Goal: Information Seeking & Learning: Learn about a topic

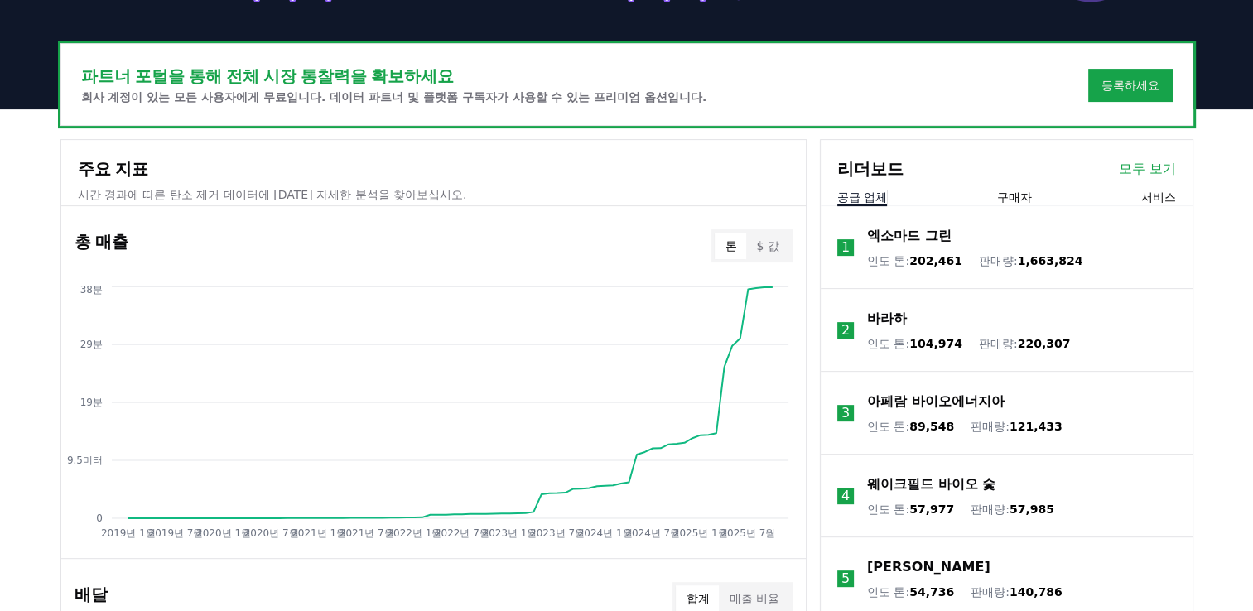
scroll to position [580, 0]
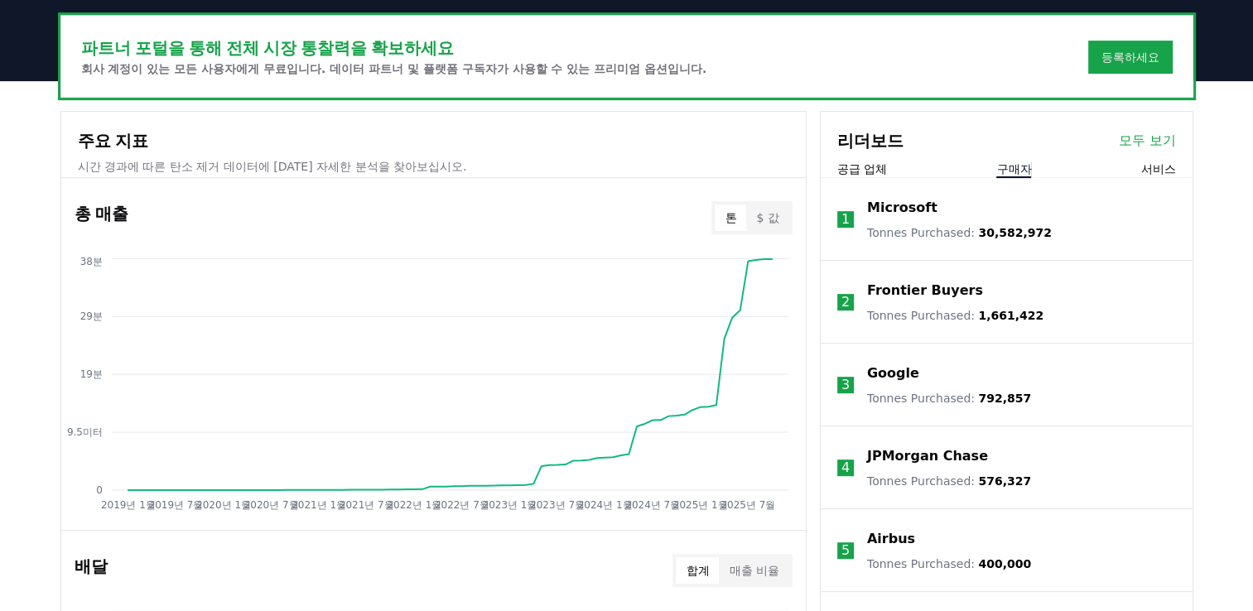
click at [1023, 168] on button "구매자" at bounding box center [1014, 169] width 35 height 17
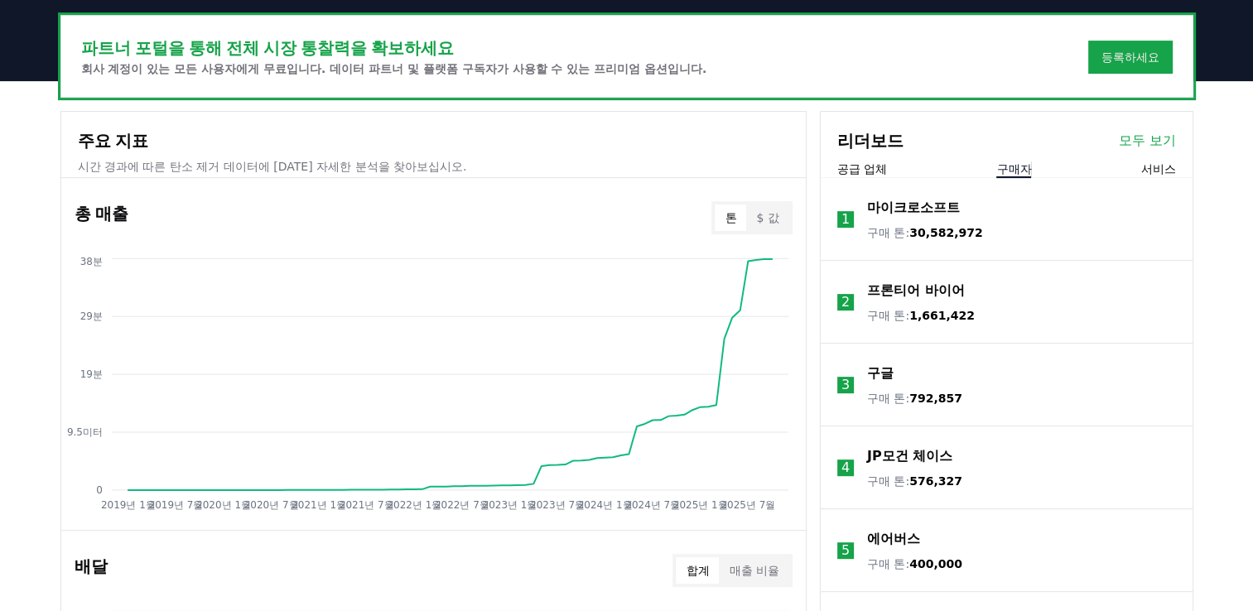
click at [1164, 174] on button "서비스" at bounding box center [1158, 169] width 35 height 17
click at [1014, 169] on button "구매자" at bounding box center [1014, 169] width 35 height 17
click at [858, 166] on button "공급 업체" at bounding box center [862, 169] width 50 height 17
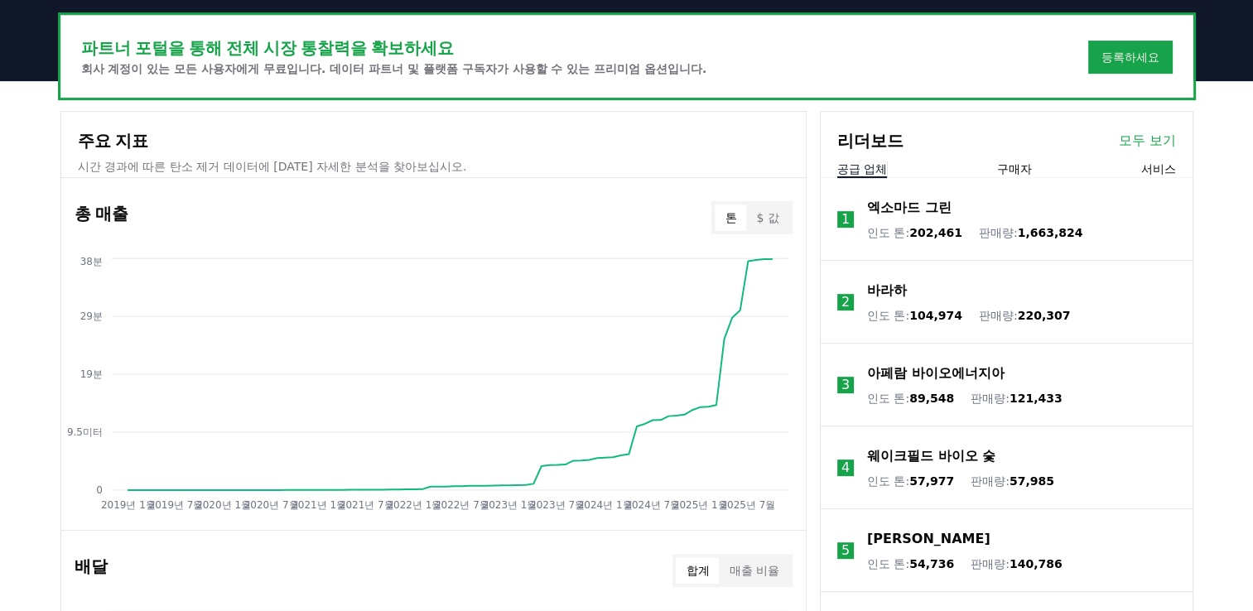
click at [1014, 169] on button "구매자" at bounding box center [1014, 169] width 35 height 17
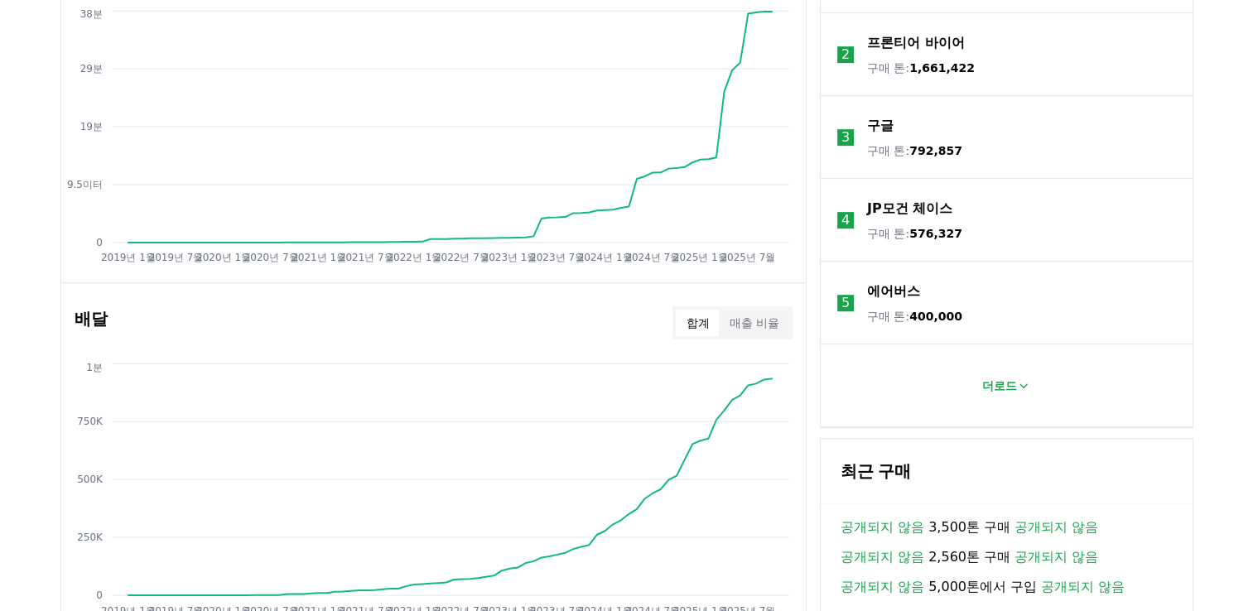
scroll to position [828, 0]
click at [1017, 384] on icon at bounding box center [1023, 385] width 13 height 13
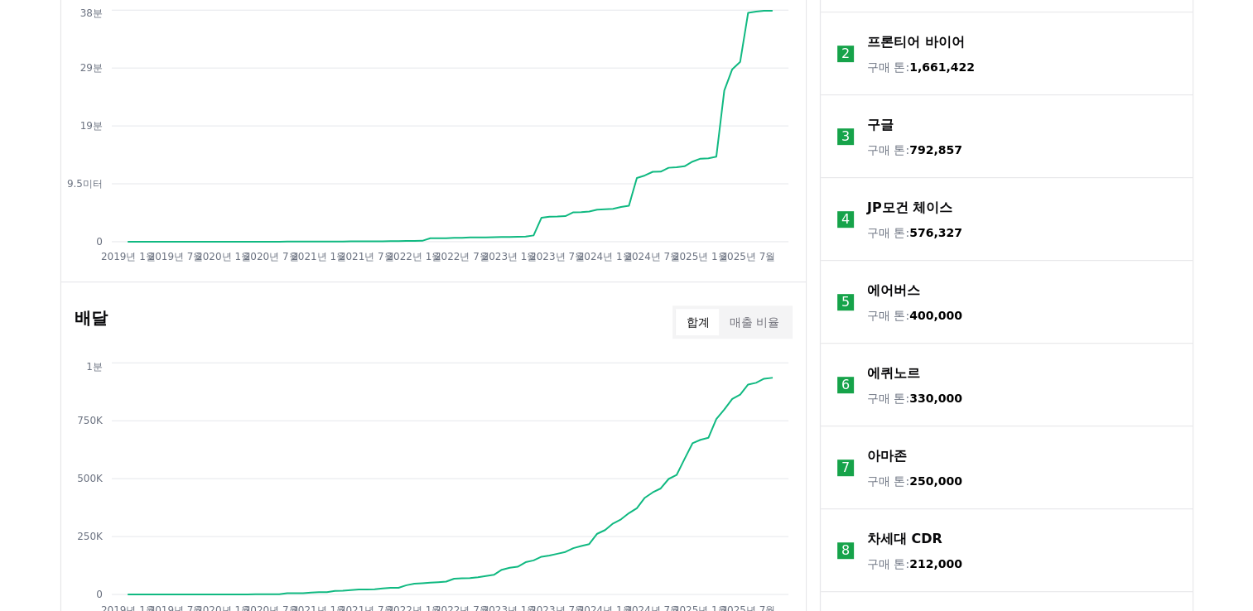
scroll to position [580, 0]
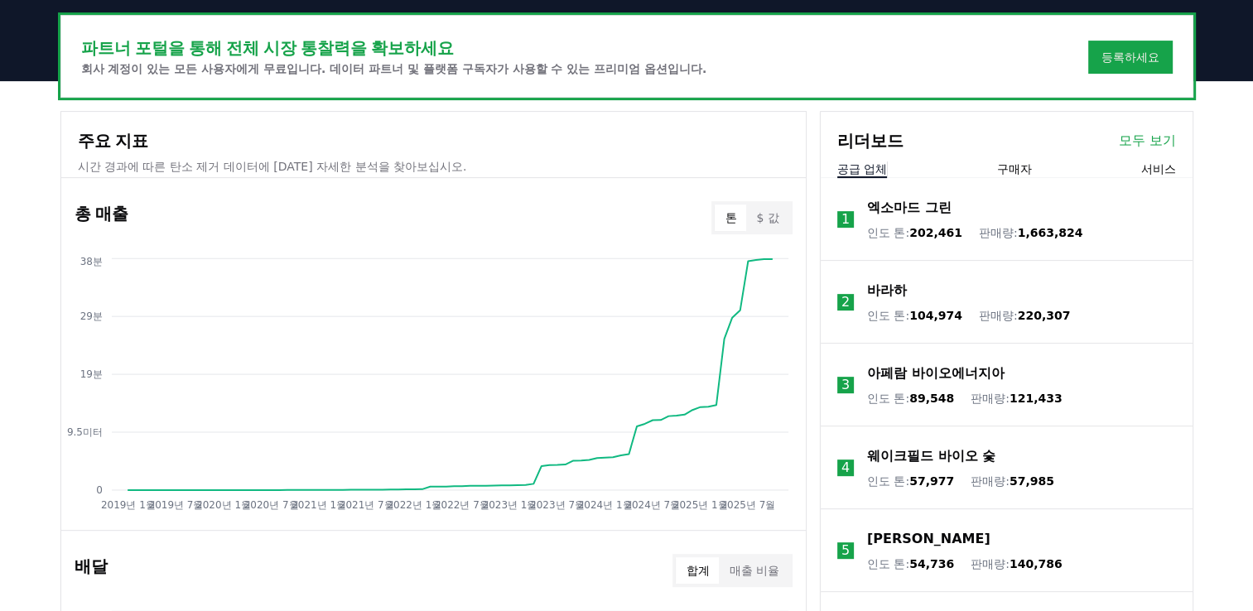
click at [852, 167] on button "공급 업체" at bounding box center [862, 169] width 50 height 17
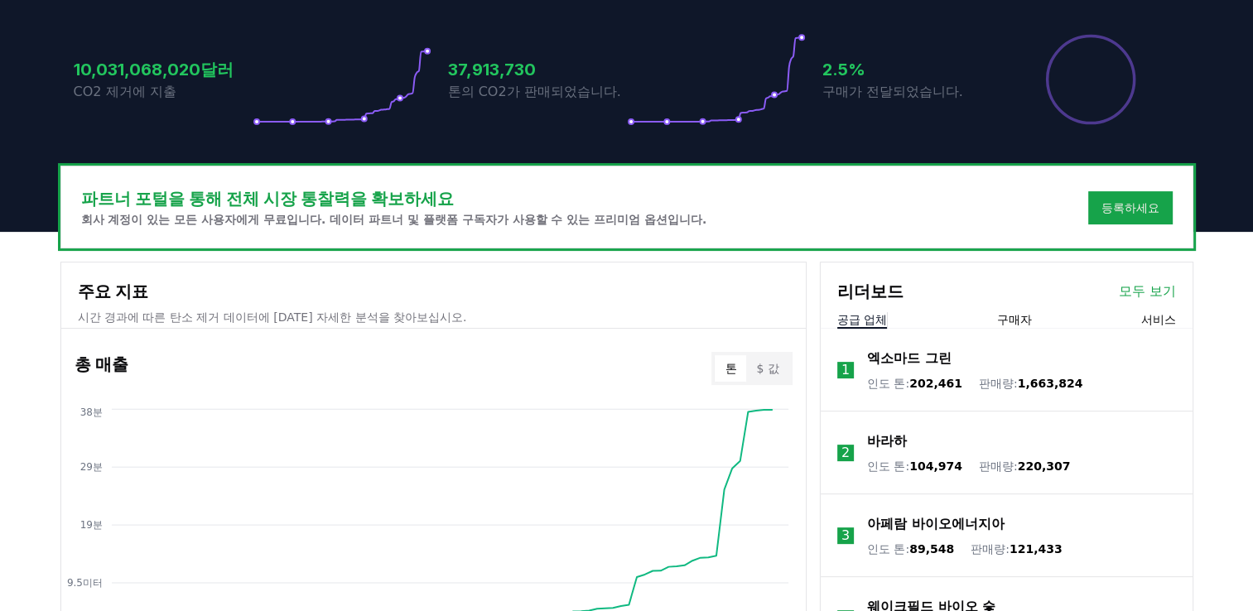
scroll to position [331, 0]
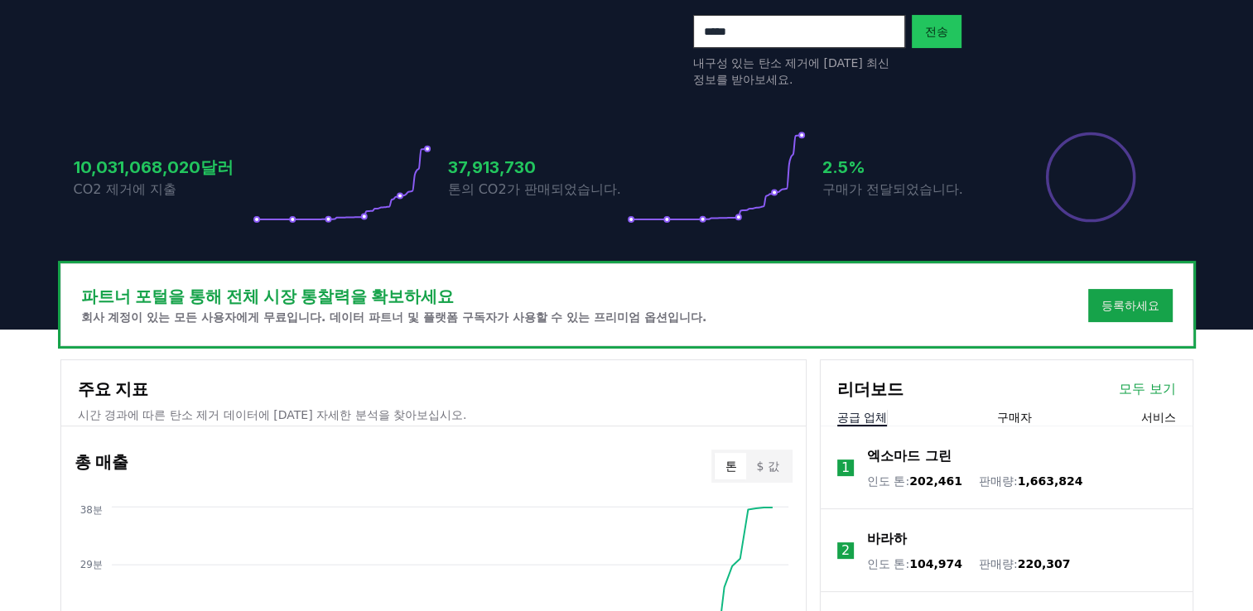
click at [847, 307] on div "파트너 포털을 통해 전체 시장 통찰력을 확보하세요 회사 계정이 있는 모든 사용자에게 무료입니다. 데이터 파트너 및 플랫폼 구독자가 사용할 수 …" at bounding box center [627, 304] width 1132 height 81
click at [729, 368] on div "주요 지표 시간 경과에 따른 탄소 제거 데이터에 대한 자세한 분석을 찾아보십시오." at bounding box center [433, 393] width 745 height 66
drag, startPoint x: 776, startPoint y: 326, endPoint x: 983, endPoint y: 372, distance: 212.2
click at [983, 372] on div "리더보드 모두 보기" at bounding box center [1007, 380] width 372 height 41
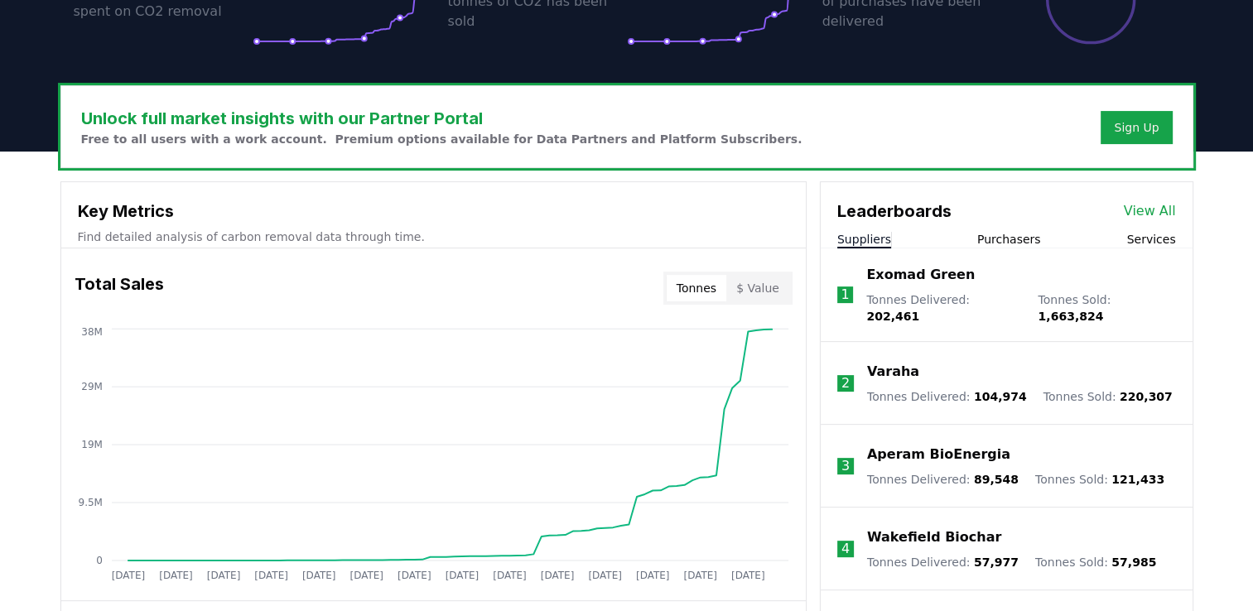
scroll to position [497, 0]
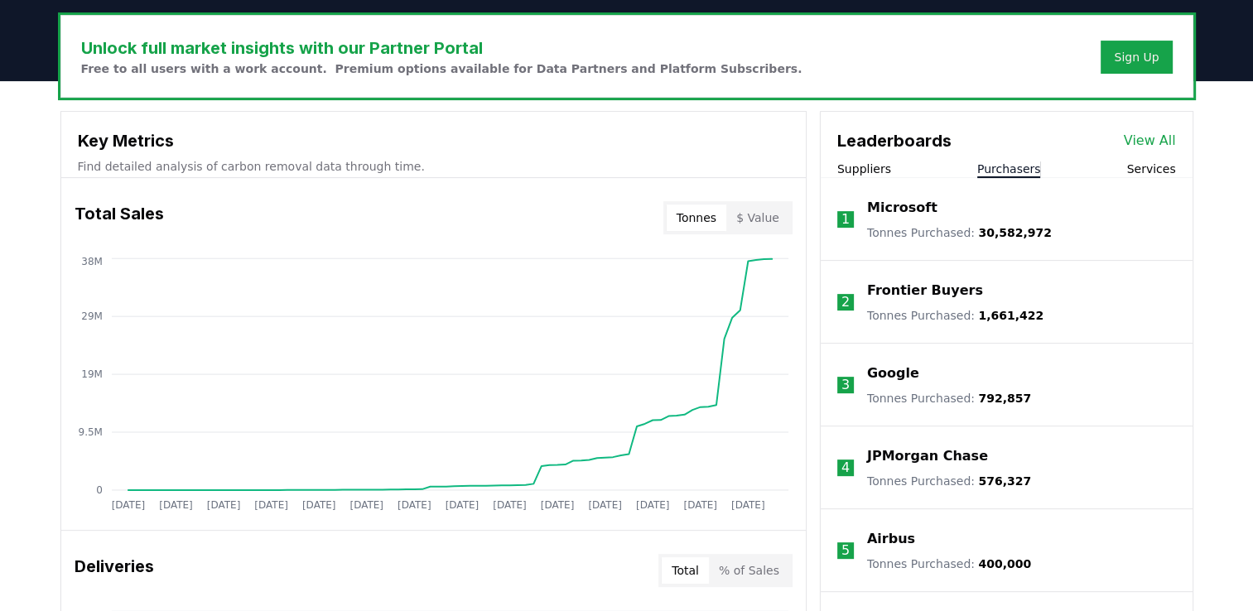
click at [1015, 173] on button "Purchasers" at bounding box center [1009, 169] width 64 height 17
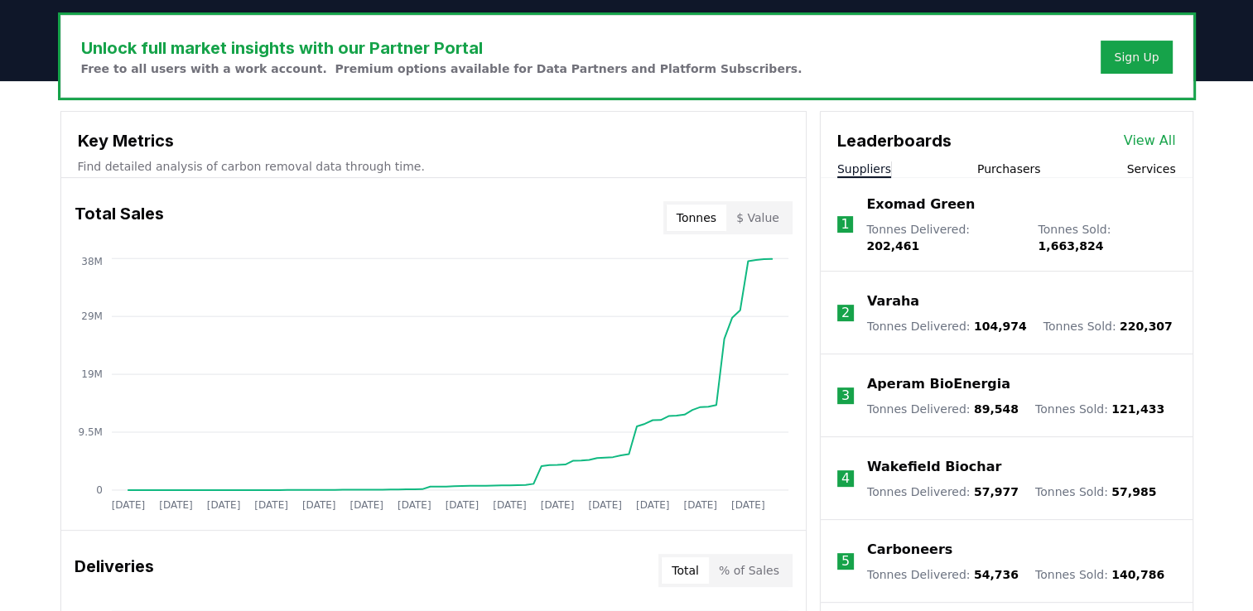
click at [865, 170] on button "Suppliers" at bounding box center [864, 169] width 54 height 17
drag, startPoint x: 964, startPoint y: 207, endPoint x: 864, endPoint y: 210, distance: 100.3
click at [864, 210] on li "1 Exomad Green Tonnes Delivered : 202,461 Tonnes Sold : 1,663,824" at bounding box center [1007, 225] width 372 height 94
copy p "Exomad Green"
click at [900, 296] on p "Varaha" at bounding box center [893, 302] width 52 height 20
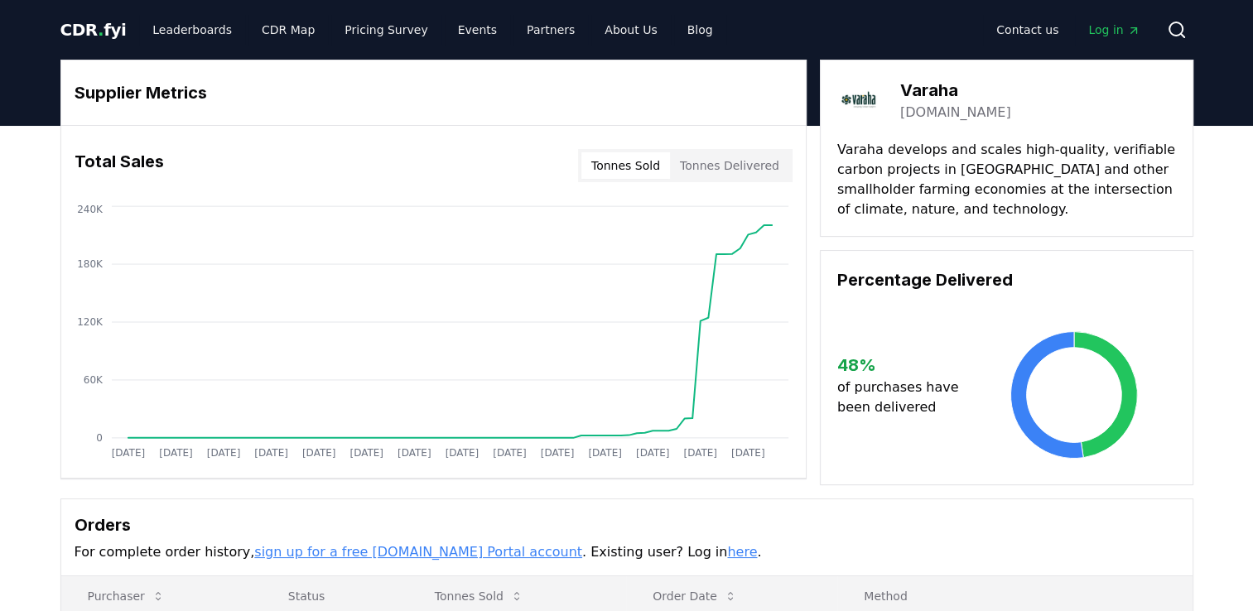
click at [729, 170] on button "Tonnes Delivered" at bounding box center [729, 165] width 119 height 27
click at [823, 536] on h3 "Orders" at bounding box center [627, 525] width 1105 height 25
click at [98, 28] on span "." at bounding box center [101, 30] width 6 height 20
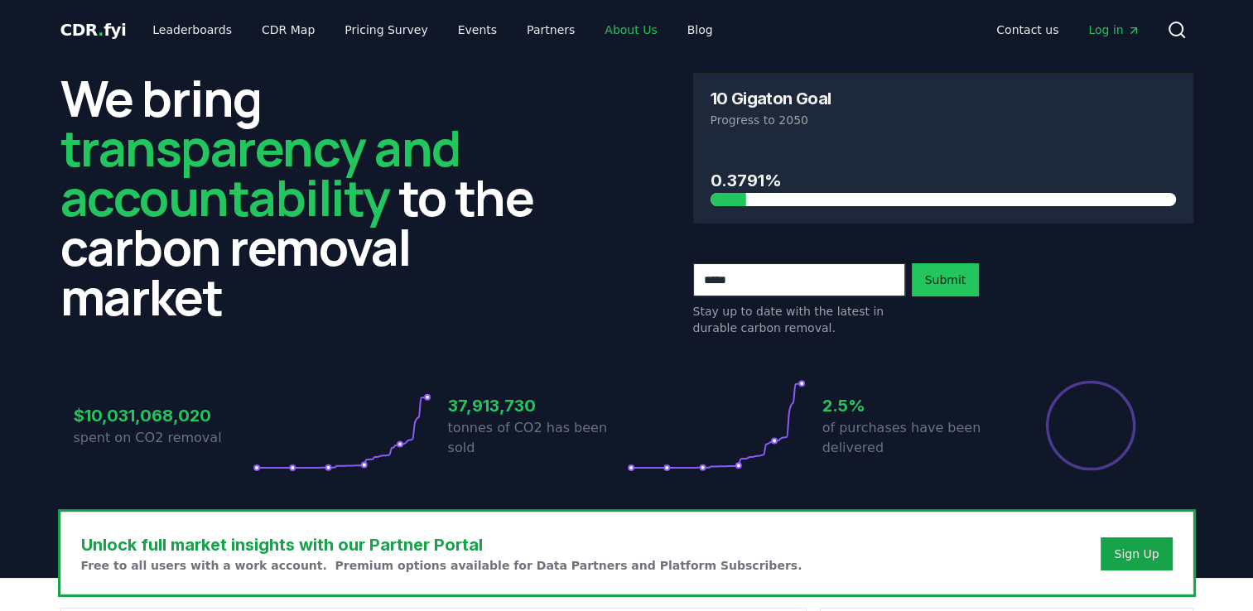
click at [593, 34] on link "About Us" at bounding box center [630, 30] width 79 height 30
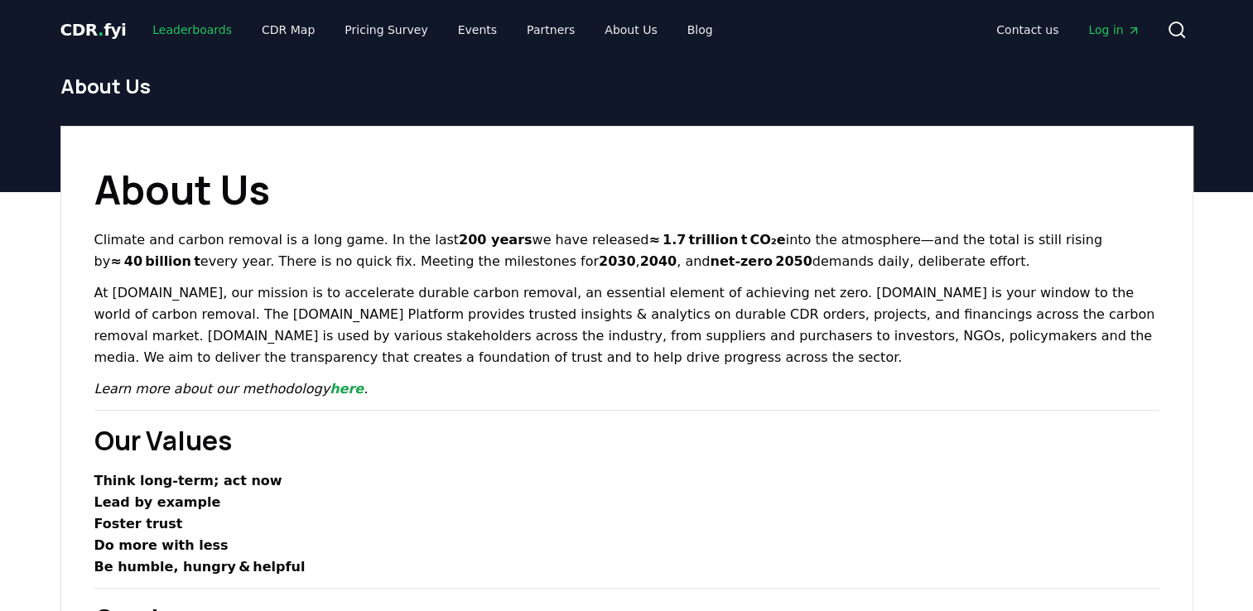
click at [171, 34] on link "Leaderboards" at bounding box center [192, 30] width 106 height 30
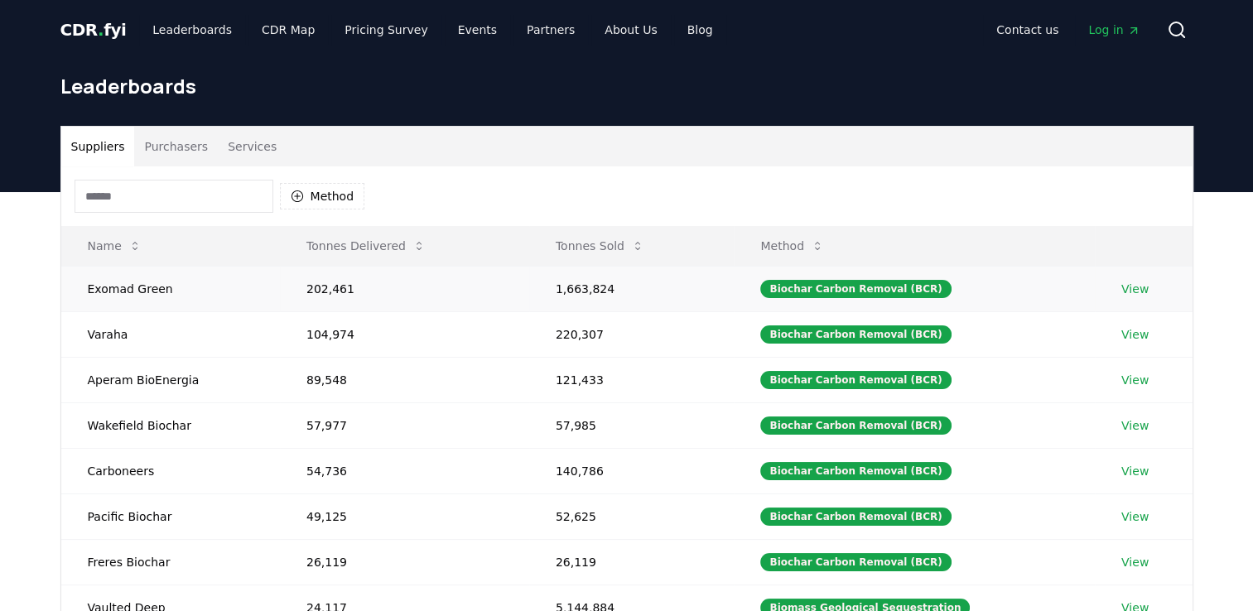
click at [1130, 289] on link "View" at bounding box center [1135, 289] width 27 height 17
click at [847, 292] on div "Biochar Carbon Removal (BCR)" at bounding box center [855, 289] width 191 height 18
drag, startPoint x: 199, startPoint y: 89, endPoint x: 46, endPoint y: 99, distance: 153.6
click at [46, 99] on header "Leaderboards" at bounding box center [626, 126] width 1253 height 133
drag, startPoint x: 46, startPoint y: 99, endPoint x: 286, endPoint y: 77, distance: 241.3
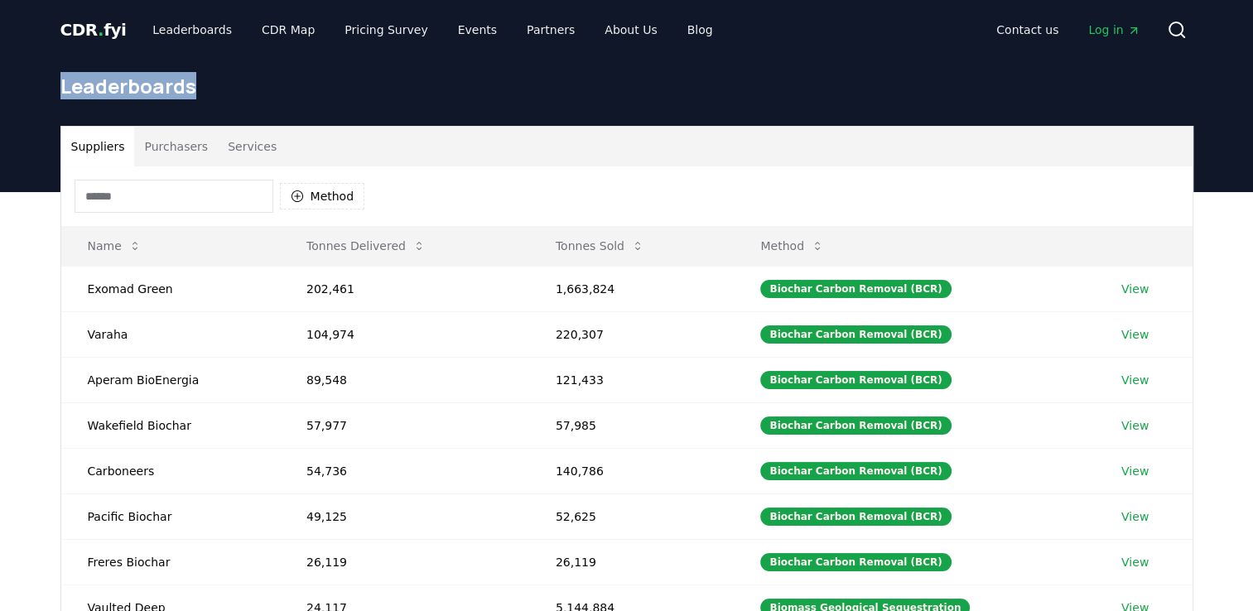
click at [286, 77] on h1 "Leaderboards" at bounding box center [626, 86] width 1133 height 27
click at [367, 151] on div "Suppliers Purchasers Services" at bounding box center [627, 147] width 1132 height 40
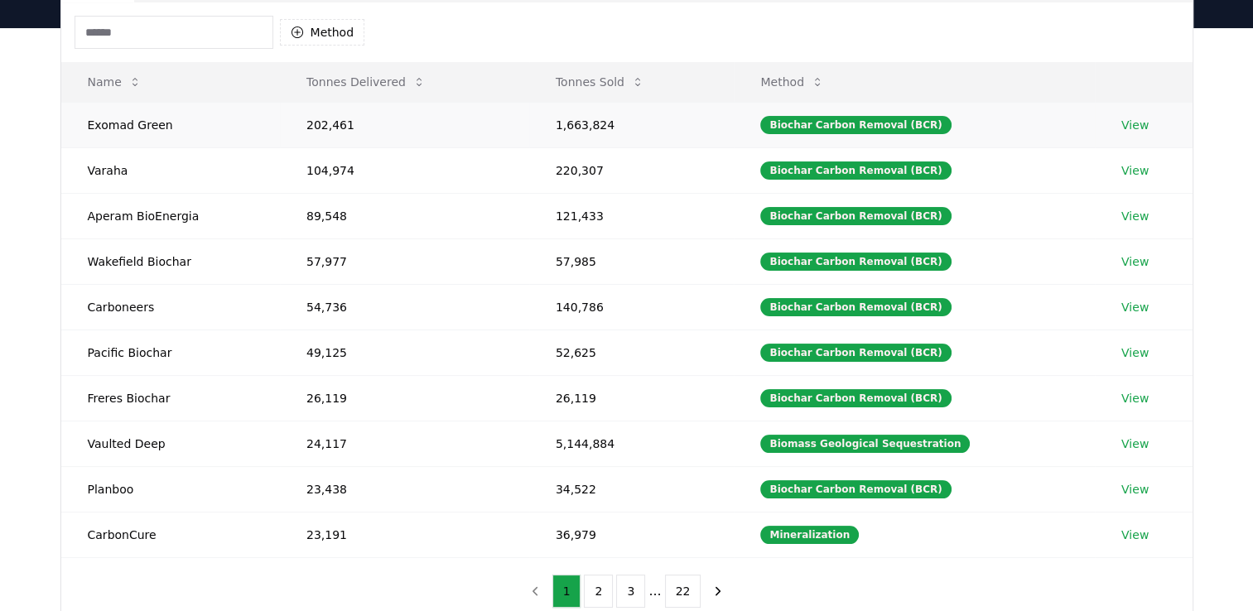
scroll to position [166, 0]
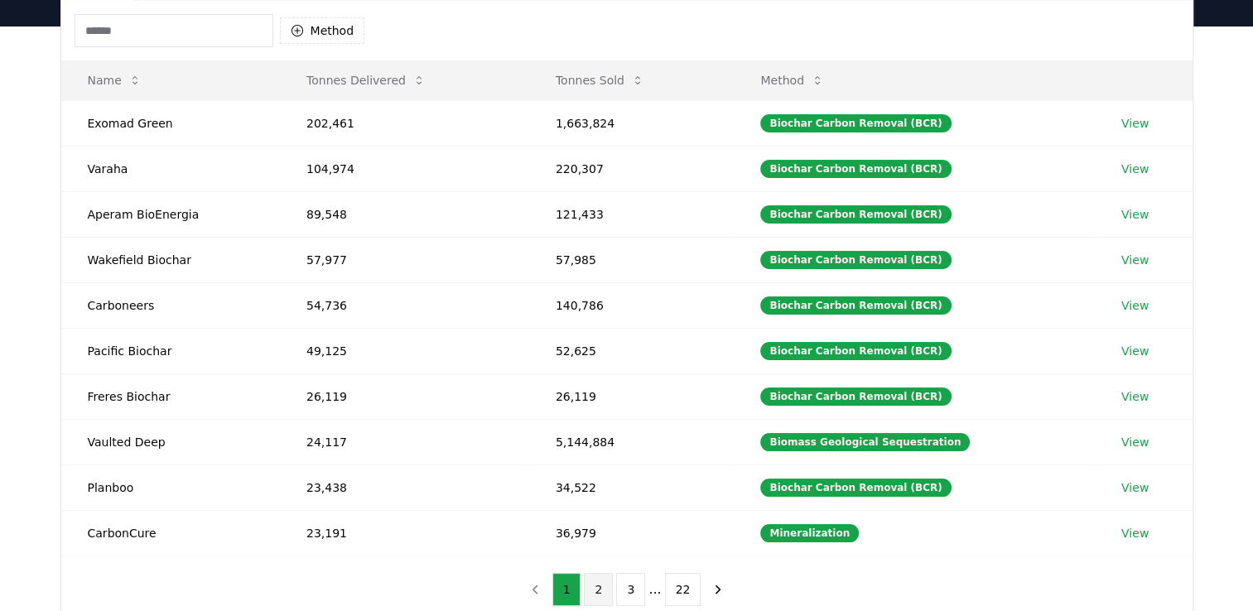
click at [601, 590] on button "2" at bounding box center [598, 589] width 29 height 33
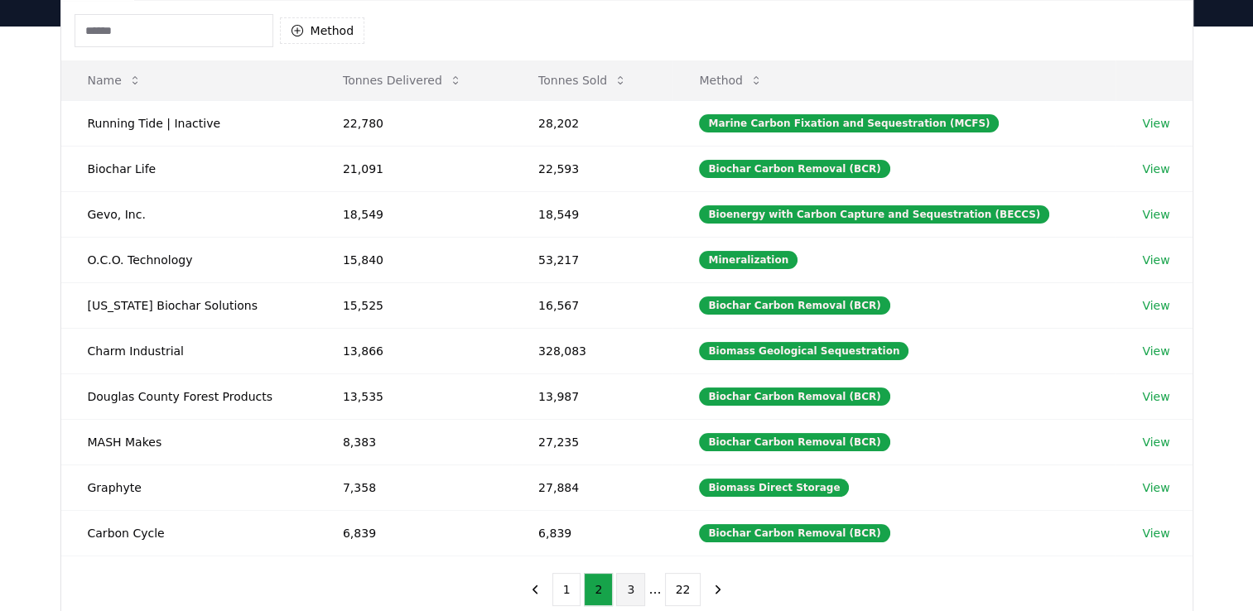
click at [635, 591] on button "3" at bounding box center [630, 589] width 29 height 33
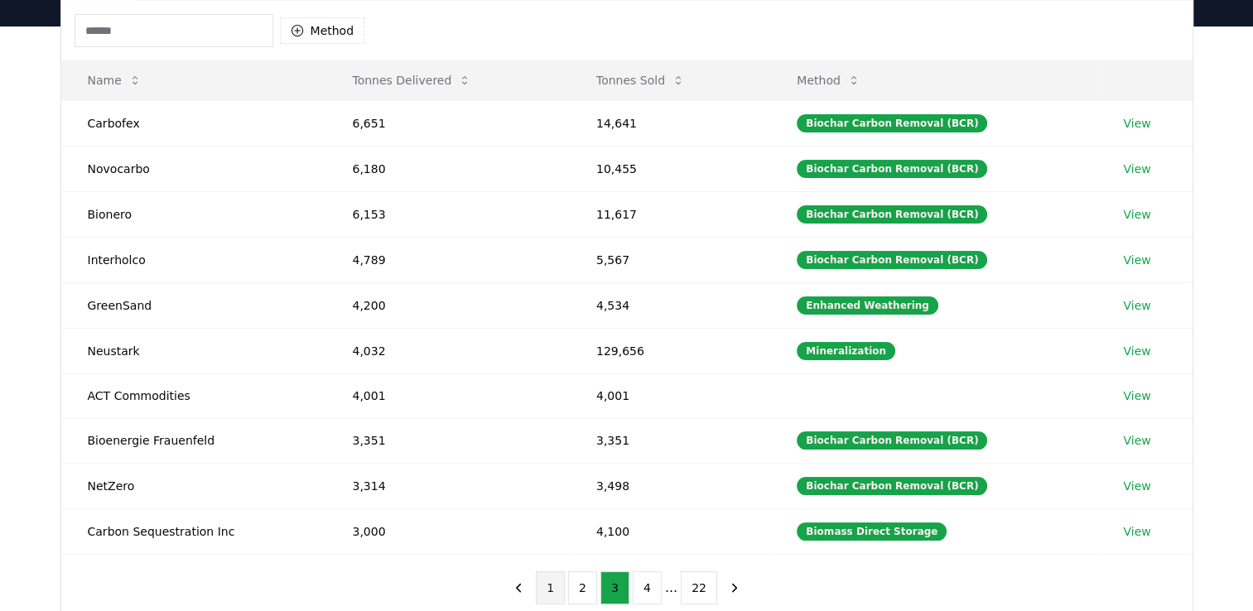
click at [553, 585] on button "1" at bounding box center [550, 588] width 29 height 33
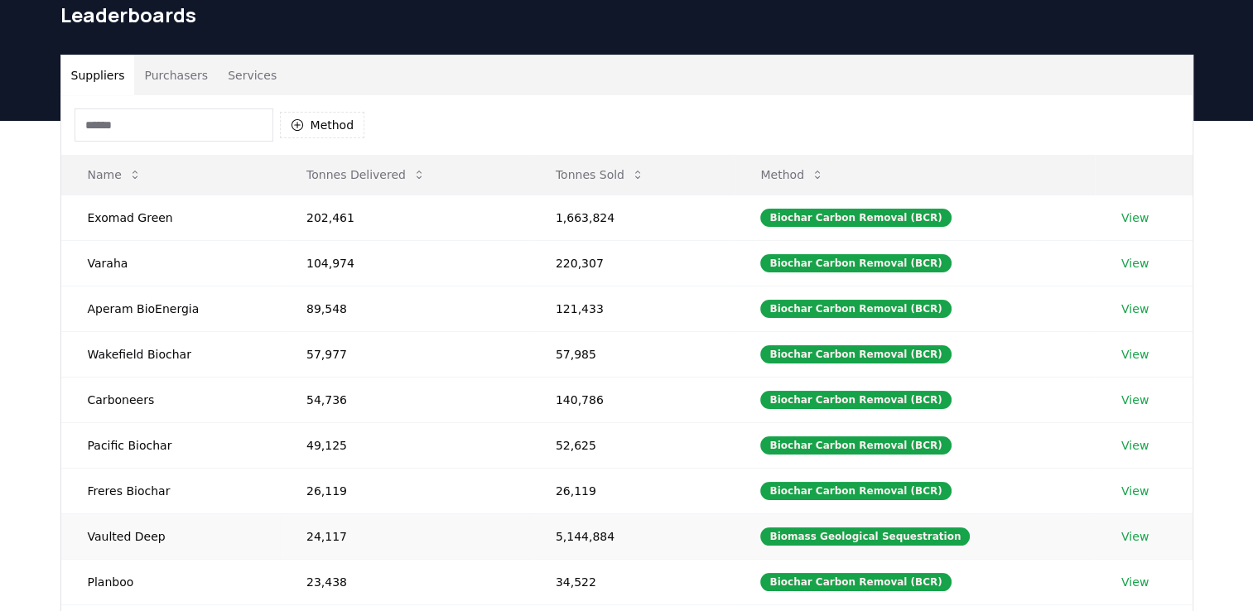
scroll to position [0, 0]
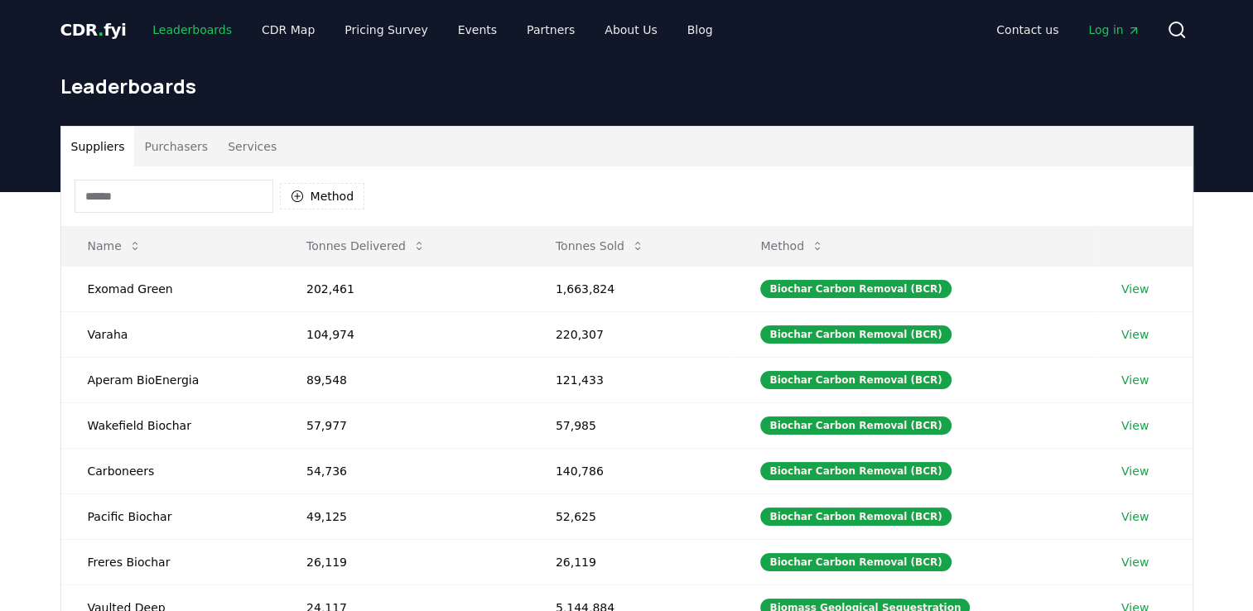
click at [194, 31] on link "Leaderboards" at bounding box center [192, 30] width 106 height 30
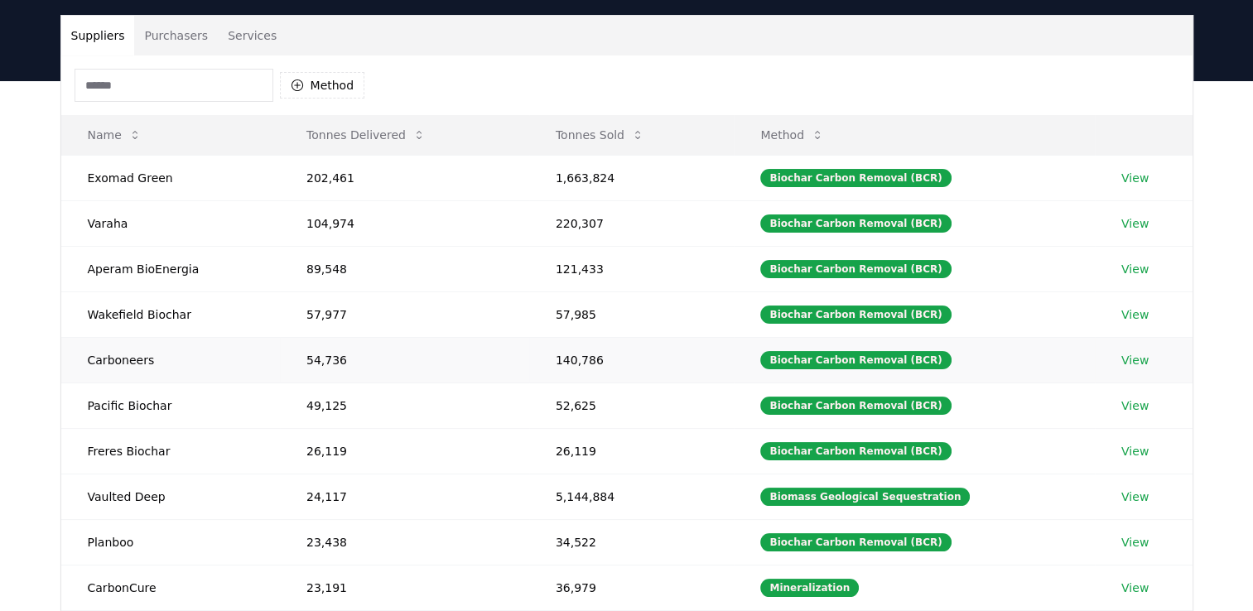
scroll to position [83, 0]
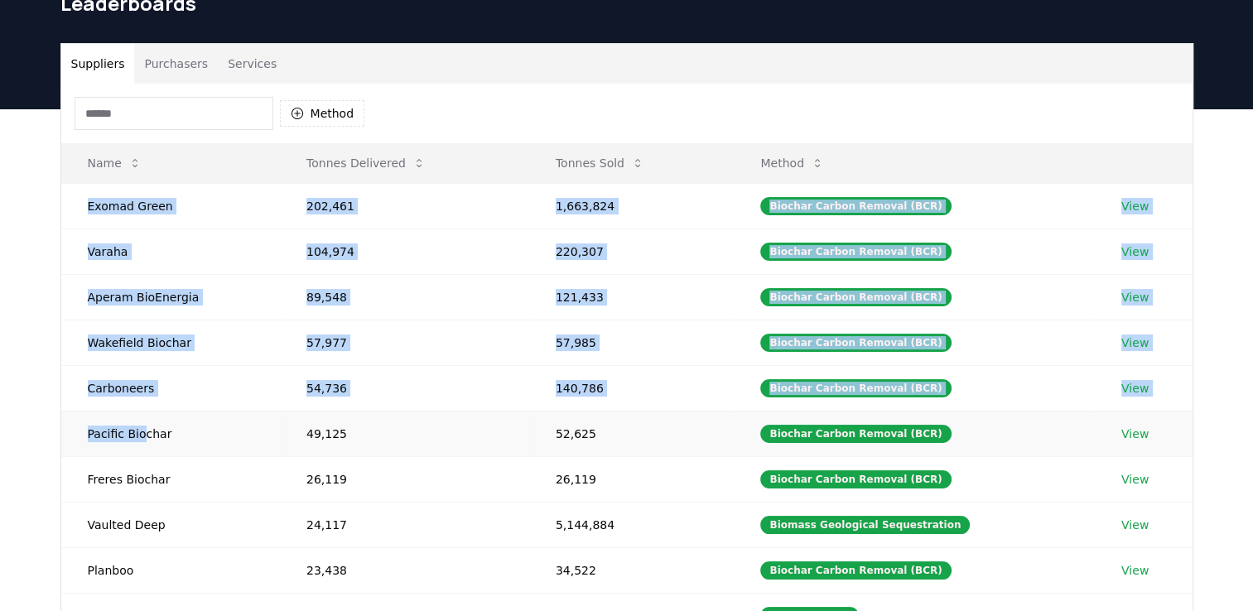
drag, startPoint x: 84, startPoint y: 193, endPoint x: 142, endPoint y: 419, distance: 233.5
click at [142, 419] on tbody "Exomad Green 202,461 1,663,824 Biochar Carbon Removal (BCR) View Varaha 104,974…" at bounding box center [627, 411] width 1132 height 456
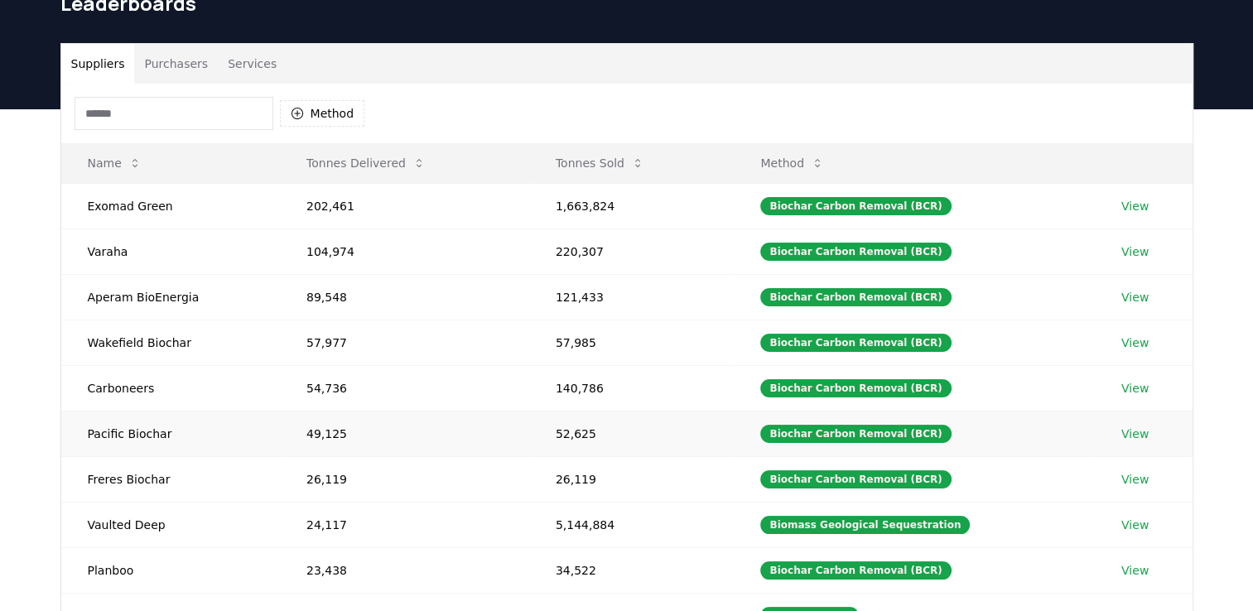
drag, startPoint x: 142, startPoint y: 419, endPoint x: 227, endPoint y: 426, distance: 85.6
click at [227, 426] on td "Pacific Biochar" at bounding box center [170, 434] width 219 height 46
click at [315, 206] on td "202,461" at bounding box center [404, 206] width 249 height 46
drag, startPoint x: 312, startPoint y: 204, endPoint x: 500, endPoint y: 203, distance: 188.0
click at [500, 203] on td "202,461" at bounding box center [404, 206] width 249 height 46
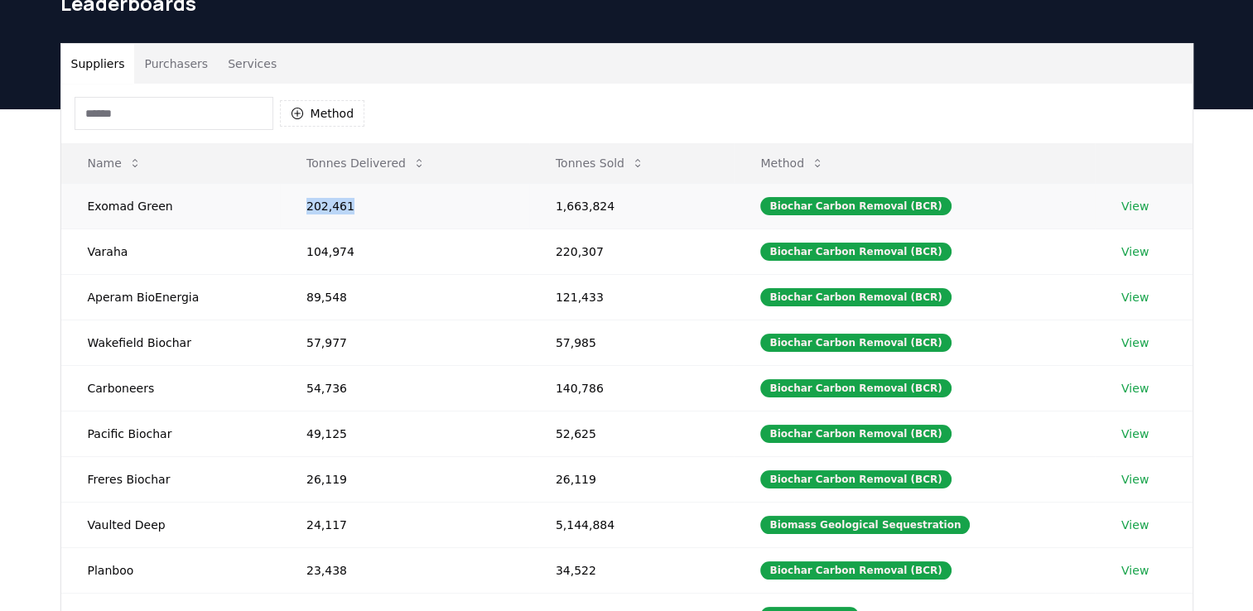
copy td "202,461"
click at [471, 257] on td "104,974" at bounding box center [404, 252] width 249 height 46
drag, startPoint x: 560, startPoint y: 203, endPoint x: 619, endPoint y: 202, distance: 58.8
click at [619, 202] on td "1,663,824" at bounding box center [631, 206] width 205 height 46
copy td "1,663,824"
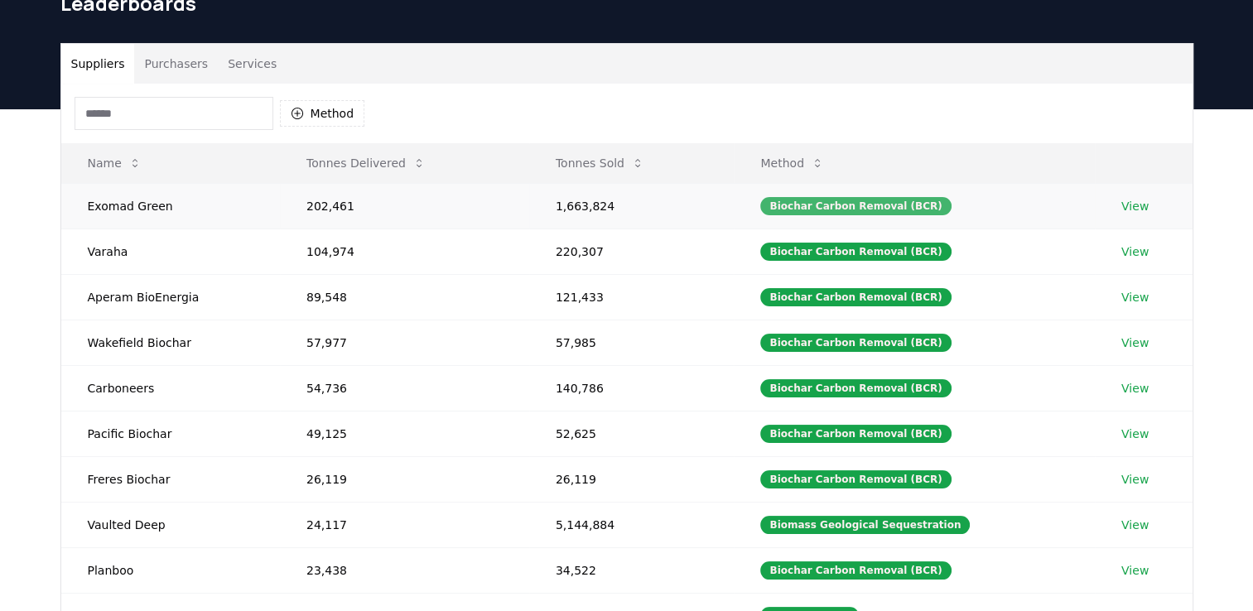
click at [826, 202] on div "Biochar Carbon Removal (BCR)" at bounding box center [855, 206] width 191 height 18
drag, startPoint x: 930, startPoint y: 207, endPoint x: 779, endPoint y: 213, distance: 151.7
click at [779, 213] on div "Biochar Carbon Removal (BCR)" at bounding box center [855, 206] width 191 height 18
copy div "Biochar Carbon Removal (BCR"
click at [467, 404] on td "54,736" at bounding box center [404, 388] width 249 height 46
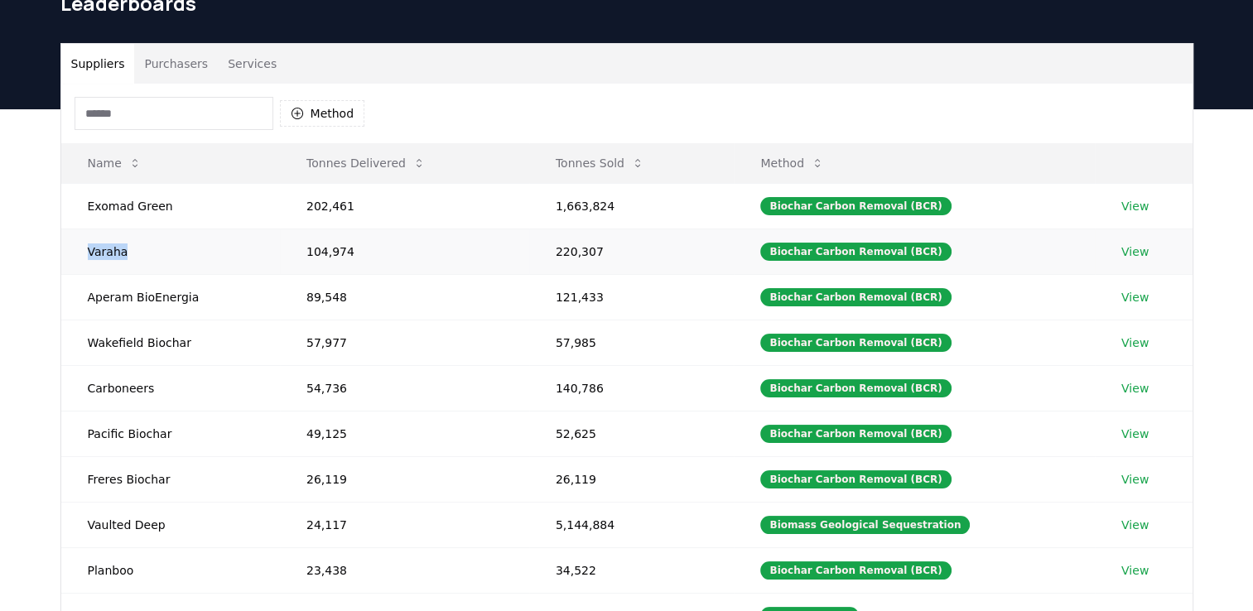
drag, startPoint x: 129, startPoint y: 257, endPoint x: 75, endPoint y: 254, distance: 53.9
click at [75, 254] on td "Varaha" at bounding box center [170, 252] width 219 height 46
copy td "Varaha"
click at [355, 257] on td "104,974" at bounding box center [404, 252] width 249 height 46
drag, startPoint x: 348, startPoint y: 249, endPoint x: 285, endPoint y: 253, distance: 63.0
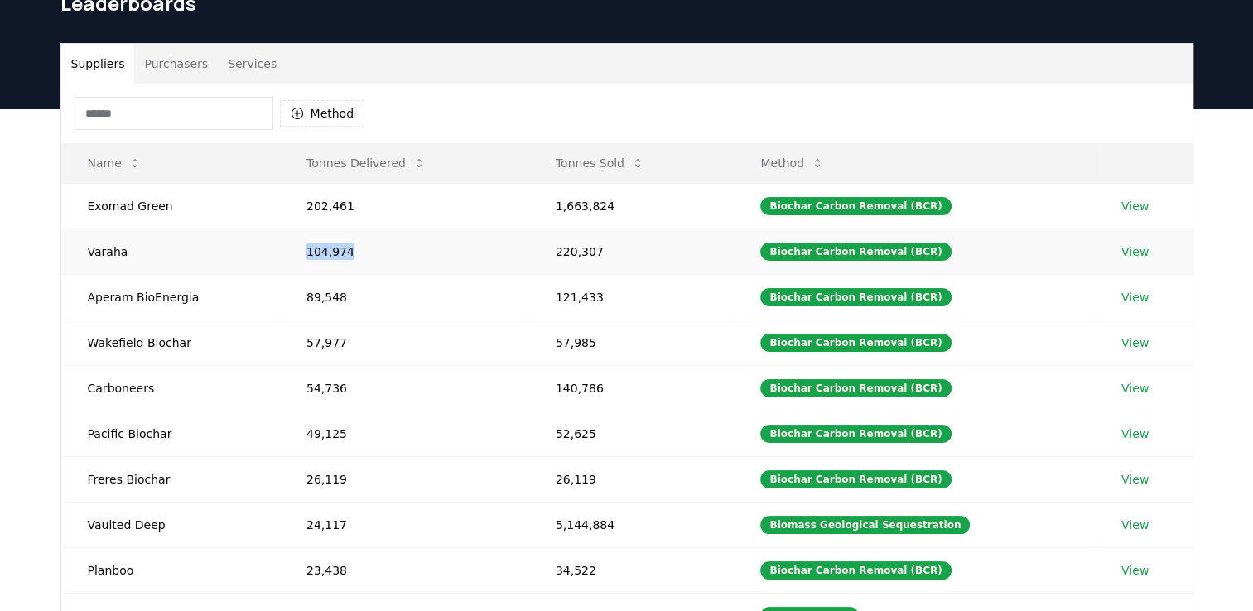
click at [285, 253] on td "104,974" at bounding box center [404, 252] width 249 height 46
copy td "104,974"
click at [623, 270] on td "220,307" at bounding box center [631, 252] width 205 height 46
drag, startPoint x: 613, startPoint y: 250, endPoint x: 551, endPoint y: 253, distance: 62.2
click at [551, 253] on td "220,307" at bounding box center [631, 252] width 205 height 46
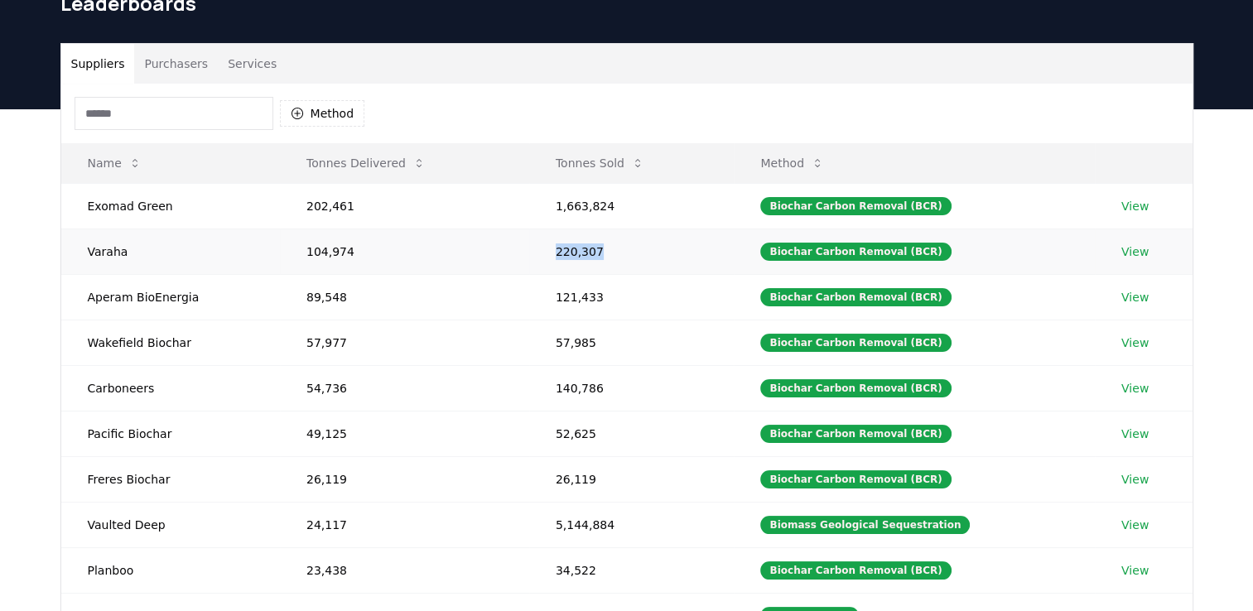
copy td "220,307"
click at [942, 253] on td "Biochar Carbon Removal (BCR)" at bounding box center [914, 252] width 361 height 46
drag, startPoint x: 931, startPoint y: 248, endPoint x: 784, endPoint y: 250, distance: 147.5
click at [784, 250] on div "Biochar Carbon Removal (BCR)" at bounding box center [855, 252] width 191 height 18
drag, startPoint x: 784, startPoint y: 250, endPoint x: 971, endPoint y: 168, distance: 204.4
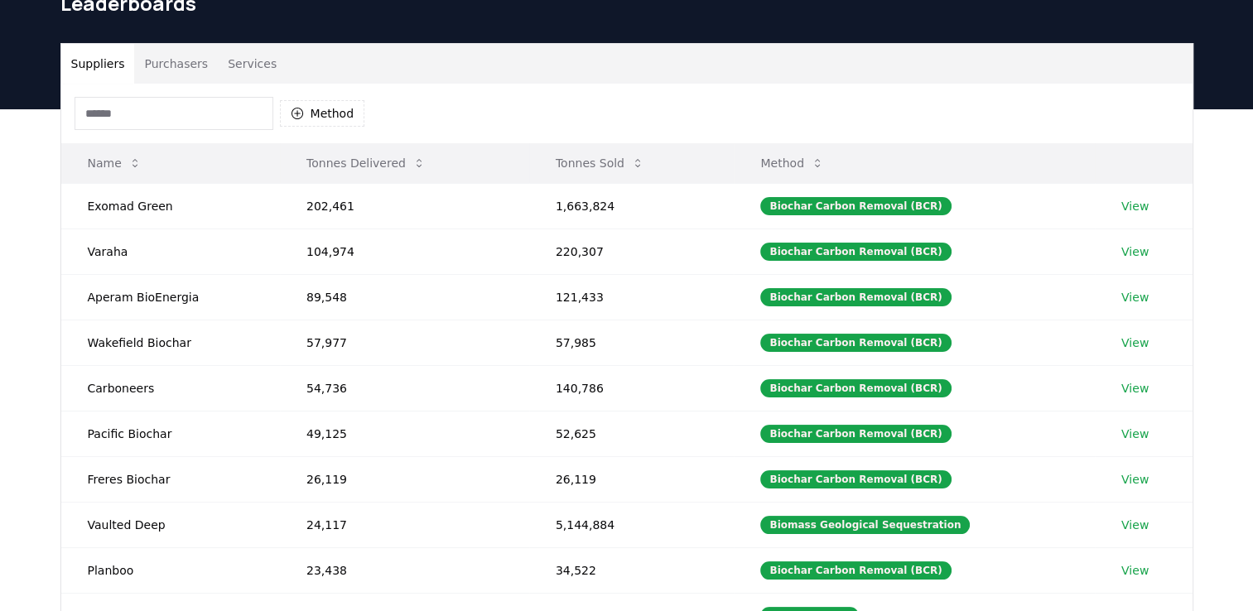
click at [971, 168] on th "Method" at bounding box center [914, 163] width 361 height 40
click at [1016, 230] on td "Biochar Carbon Removal (BCR)" at bounding box center [914, 252] width 361 height 46
click at [906, 254] on div "Biochar Carbon Removal (BCR)" at bounding box center [855, 252] width 191 height 18
drag, startPoint x: 783, startPoint y: 253, endPoint x: 905, endPoint y: 257, distance: 121.8
click at [905, 257] on div "Biochar Carbon Removal (BCR)" at bounding box center [855, 252] width 191 height 18
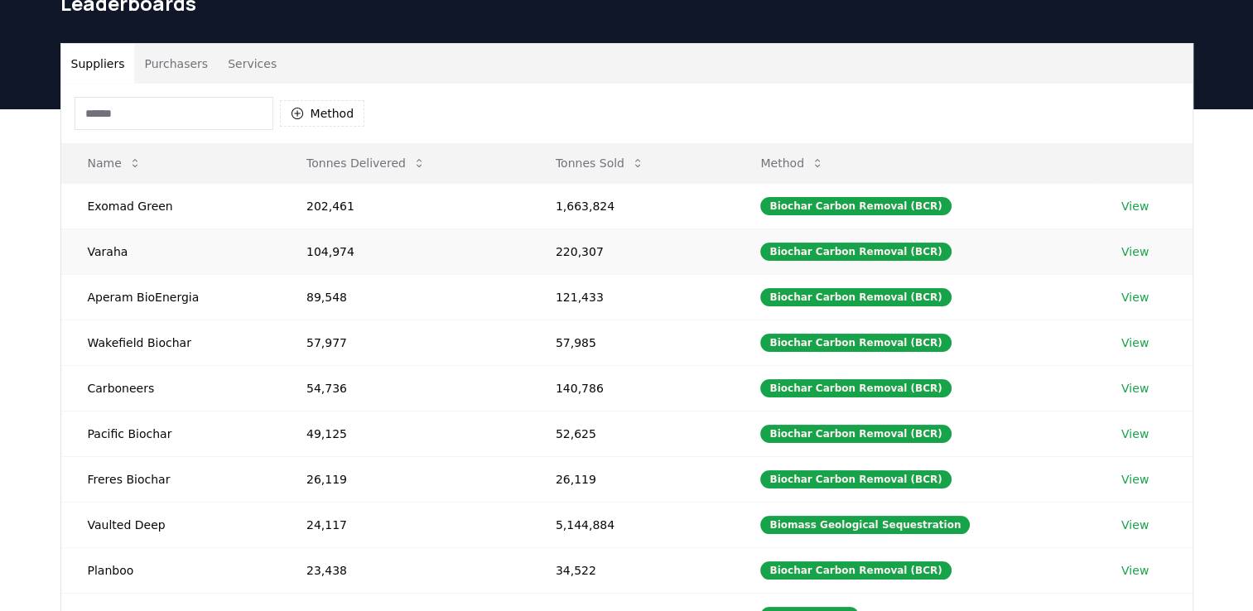
drag, startPoint x: 905, startPoint y: 257, endPoint x: 951, endPoint y: 265, distance: 47.1
click at [951, 265] on td "Biochar Carbon Removal (BCR)" at bounding box center [914, 252] width 361 height 46
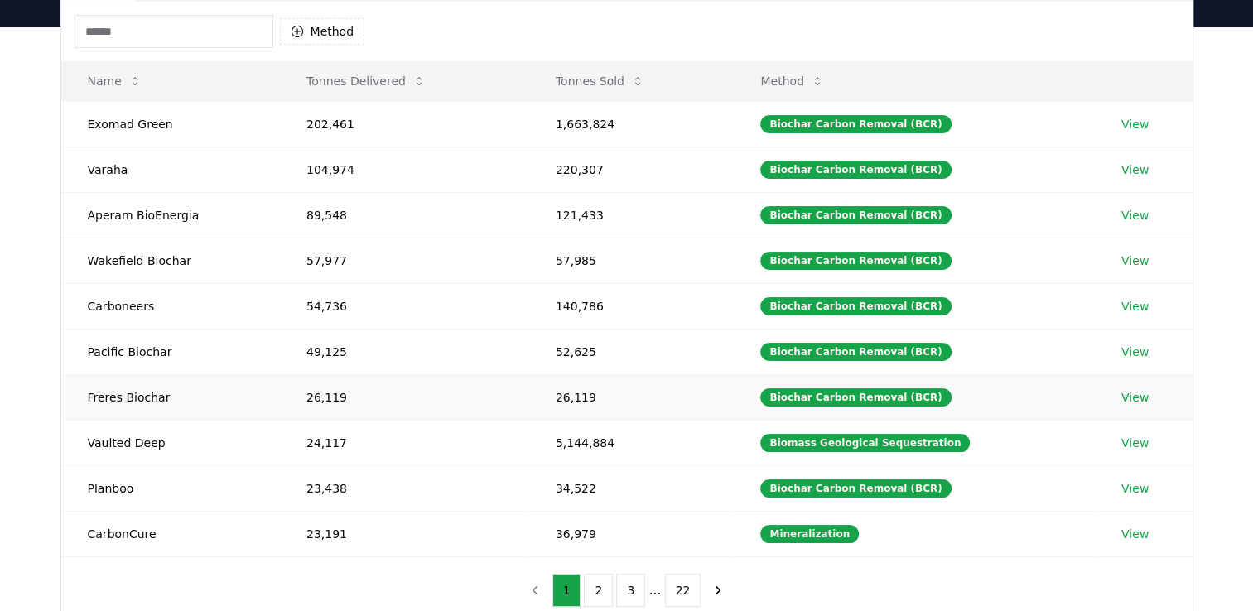
scroll to position [166, 0]
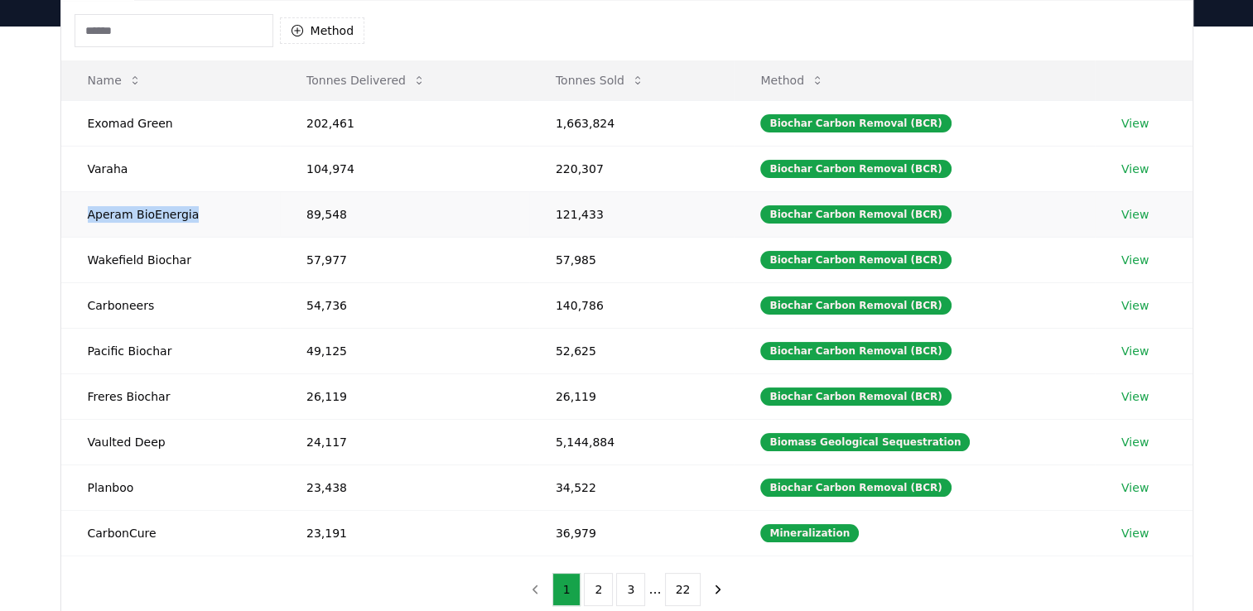
drag, startPoint x: 87, startPoint y: 213, endPoint x: 202, endPoint y: 223, distance: 115.6
click at [202, 223] on td "Aperam BioEnergia" at bounding box center [170, 214] width 219 height 46
copy td "Aperam BioEnergia"
click at [192, 242] on td "Wakefield Biochar" at bounding box center [170, 260] width 219 height 46
drag, startPoint x: 182, startPoint y: 262, endPoint x: 81, endPoint y: 263, distance: 101.1
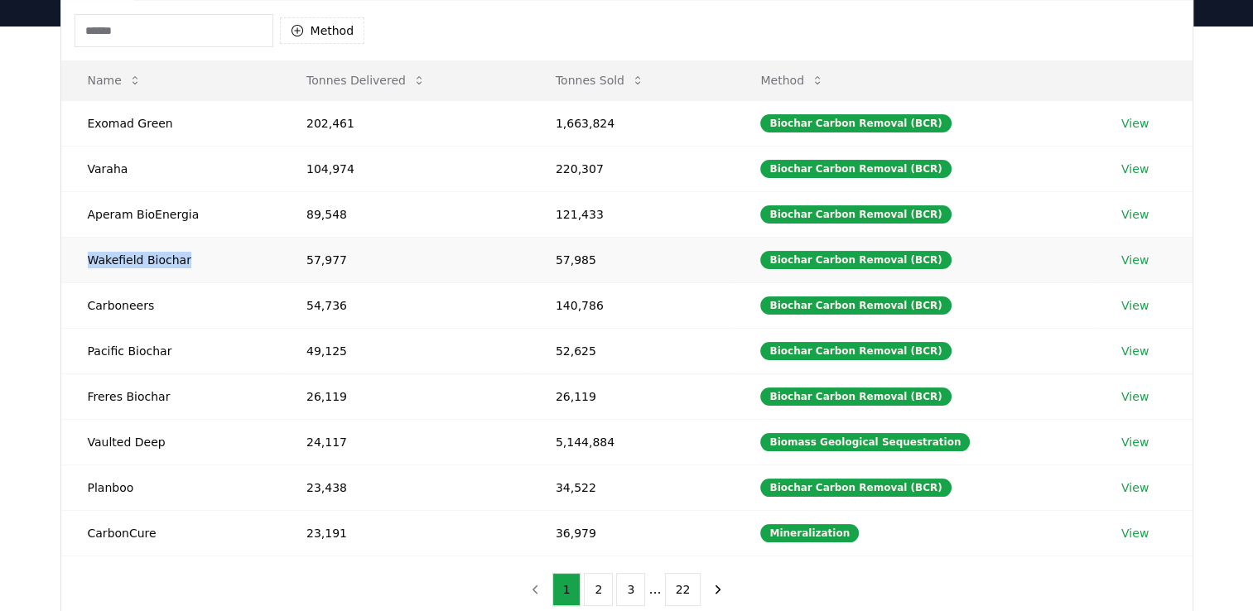
click at [81, 263] on td "Wakefield Biochar" at bounding box center [170, 260] width 219 height 46
copy td "Wakefield Biochar"
click at [347, 227] on td "89,548" at bounding box center [404, 214] width 249 height 46
drag, startPoint x: 302, startPoint y: 212, endPoint x: 338, endPoint y: 216, distance: 35.9
click at [338, 216] on td "89,548" at bounding box center [404, 214] width 249 height 46
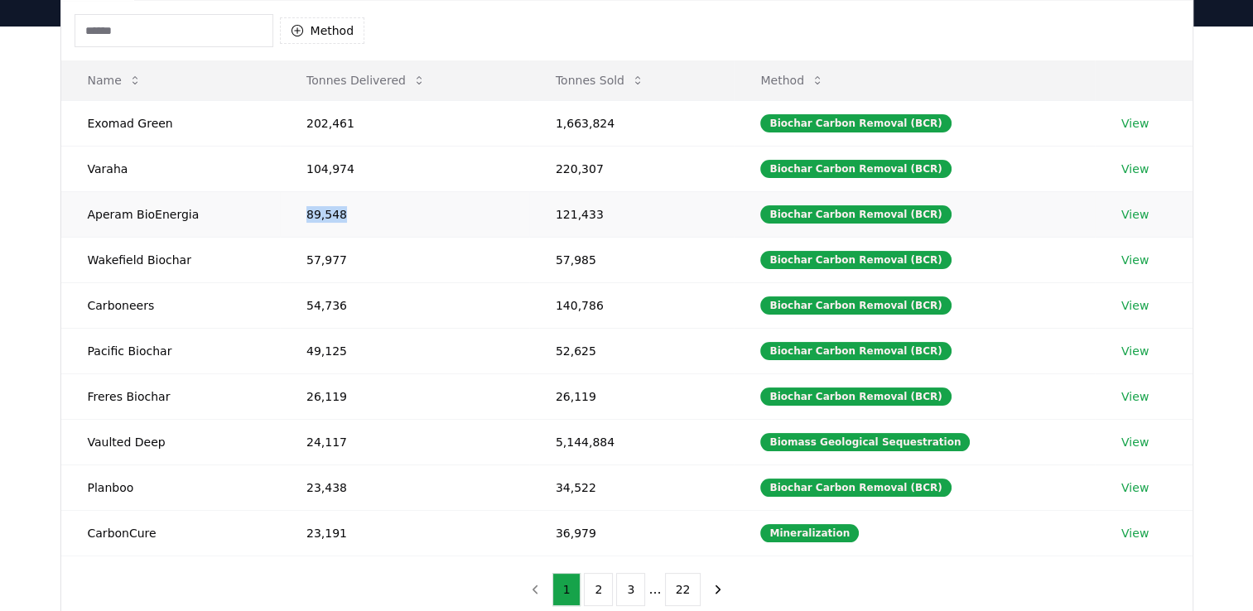
copy td "89,548"
click at [562, 200] on td "121,433" at bounding box center [631, 214] width 205 height 46
drag, startPoint x: 562, startPoint y: 212, endPoint x: 612, endPoint y: 214, distance: 50.6
click at [612, 214] on td "121,433" at bounding box center [631, 214] width 205 height 46
copy td "121,433"
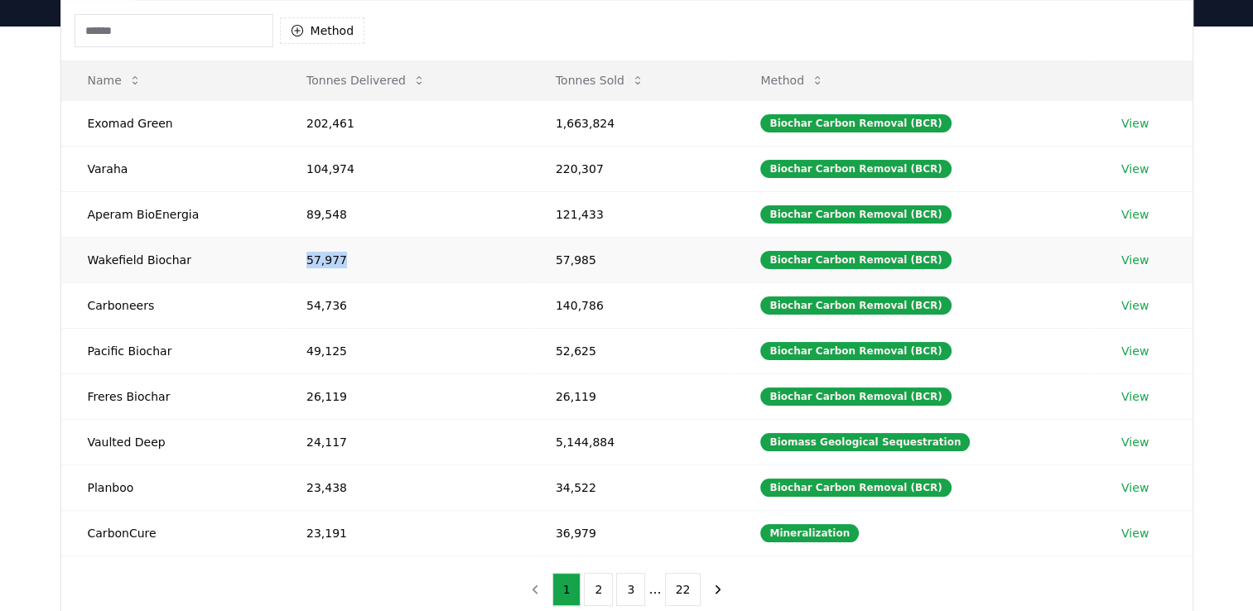
drag, startPoint x: 301, startPoint y: 259, endPoint x: 346, endPoint y: 260, distance: 45.6
click at [346, 260] on td "57,977" at bounding box center [404, 260] width 249 height 46
click at [580, 261] on td "57,985" at bounding box center [631, 260] width 205 height 46
drag, startPoint x: 563, startPoint y: 256, endPoint x: 620, endPoint y: 263, distance: 56.8
click at [620, 263] on td "57,985" at bounding box center [631, 260] width 205 height 46
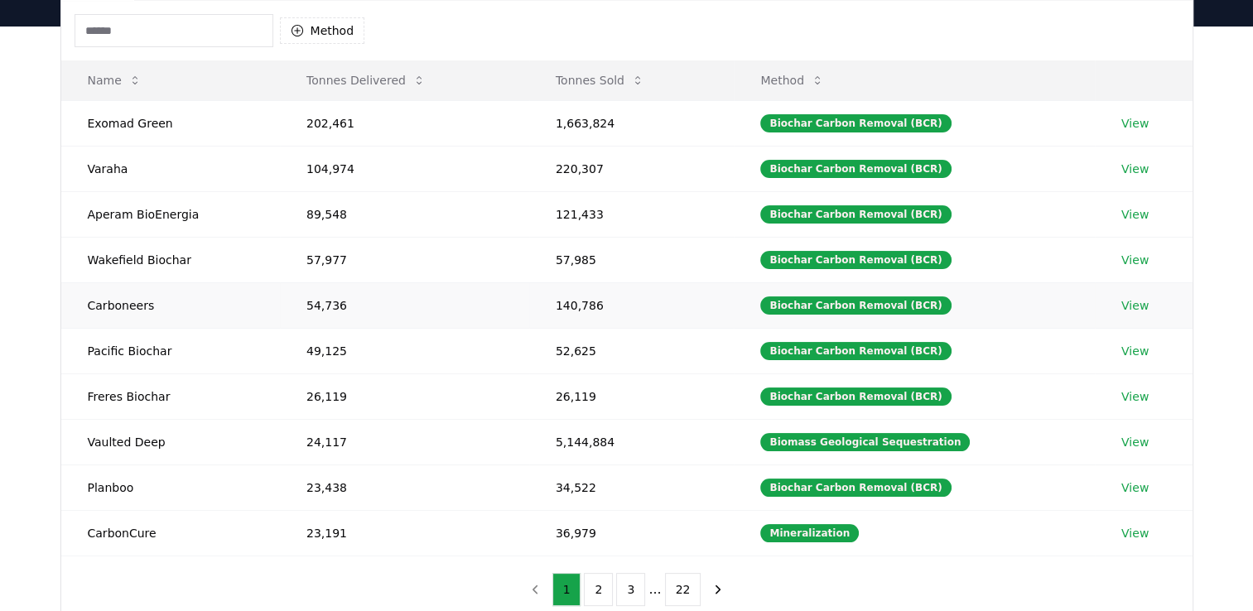
click at [645, 289] on td "140,786" at bounding box center [631, 305] width 205 height 46
drag, startPoint x: 159, startPoint y: 302, endPoint x: 69, endPoint y: 307, distance: 90.4
click at [69, 307] on td "Carboneers" at bounding box center [170, 305] width 219 height 46
click at [359, 308] on td "54,736" at bounding box center [404, 305] width 249 height 46
drag, startPoint x: 343, startPoint y: 303, endPoint x: 294, endPoint y: 309, distance: 49.2
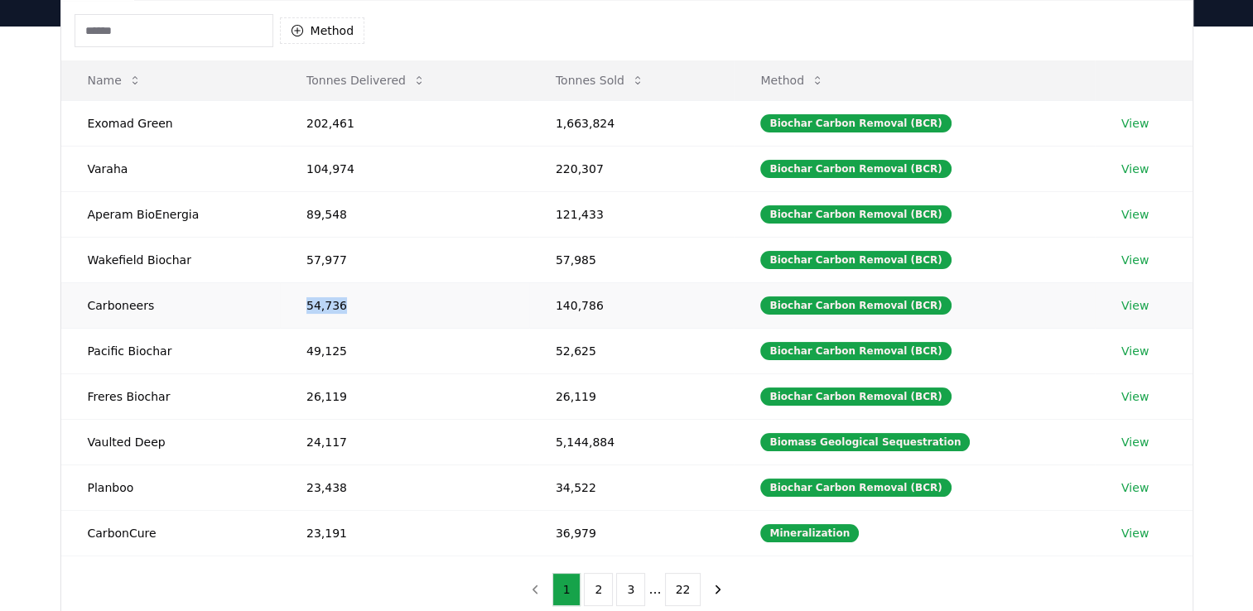
click at [294, 309] on td "54,736" at bounding box center [404, 305] width 249 height 46
click at [606, 335] on td "52,625" at bounding box center [631, 351] width 205 height 46
drag, startPoint x: 564, startPoint y: 300, endPoint x: 637, endPoint y: 312, distance: 73.9
click at [637, 312] on td "140,786" at bounding box center [631, 305] width 205 height 46
click at [112, 350] on td "Pacific Biochar" at bounding box center [170, 351] width 219 height 46
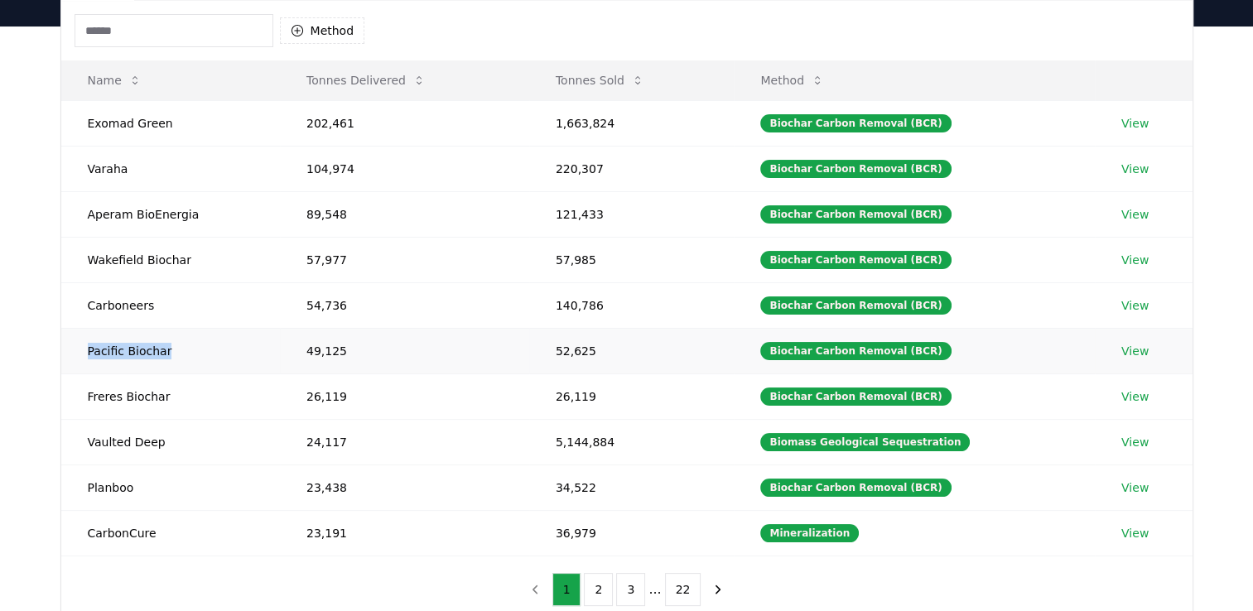
drag, startPoint x: 86, startPoint y: 350, endPoint x: 200, endPoint y: 363, distance: 114.3
click at [200, 363] on td "Pacific Biochar" at bounding box center [170, 351] width 219 height 46
click at [345, 345] on td "49,125" at bounding box center [404, 351] width 249 height 46
drag, startPoint x: 305, startPoint y: 347, endPoint x: 361, endPoint y: 354, distance: 56.7
click at [361, 354] on td "49,125" at bounding box center [404, 351] width 249 height 46
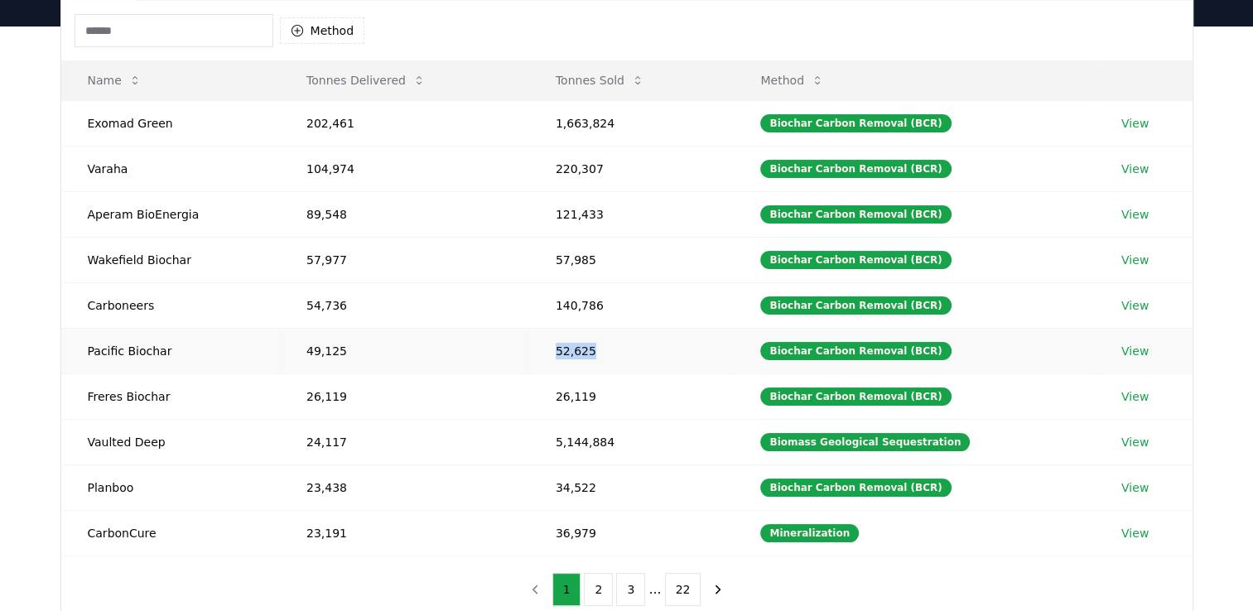
drag, startPoint x: 562, startPoint y: 350, endPoint x: 618, endPoint y: 355, distance: 55.7
click at [618, 355] on td "52,625" at bounding box center [631, 351] width 205 height 46
drag, startPoint x: 166, startPoint y: 395, endPoint x: 74, endPoint y: 398, distance: 92.8
click at [74, 398] on td "Freres Biochar" at bounding box center [170, 397] width 219 height 46
click at [370, 399] on td "26,119" at bounding box center [404, 397] width 249 height 46
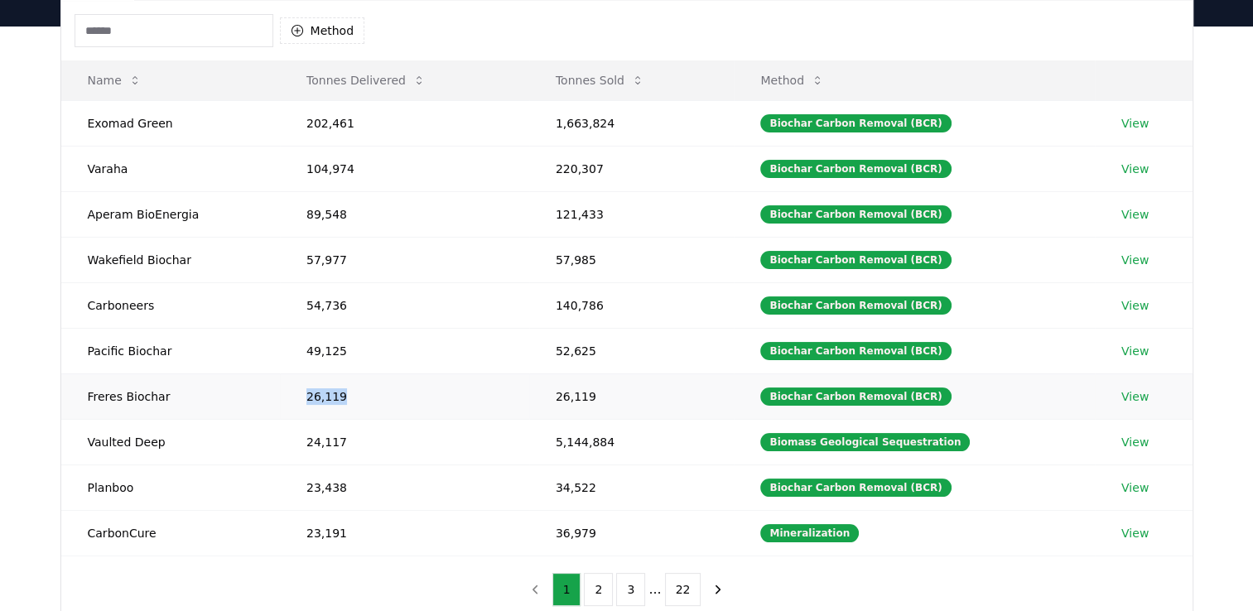
drag, startPoint x: 338, startPoint y: 393, endPoint x: 297, endPoint y: 391, distance: 41.5
click at [297, 391] on td "26,119" at bounding box center [404, 397] width 249 height 46
click at [529, 398] on td "26,119" at bounding box center [404, 397] width 249 height 46
click at [596, 389] on td "26,119" at bounding box center [631, 397] width 205 height 46
drag, startPoint x: 605, startPoint y: 395, endPoint x: 559, endPoint y: 398, distance: 45.6
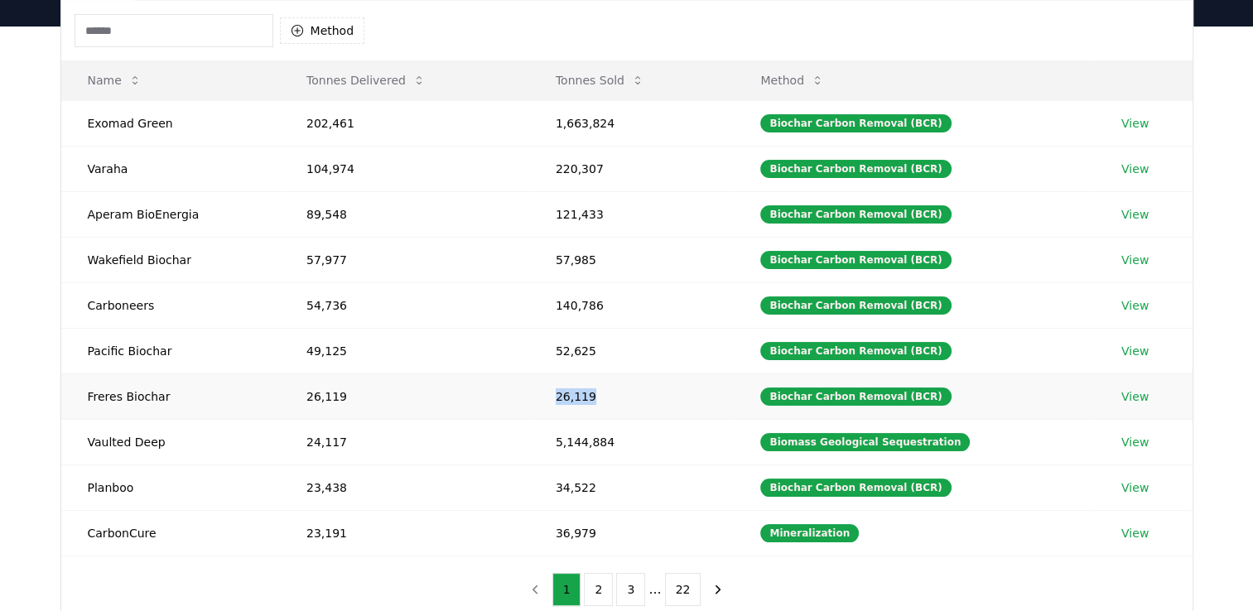
click at [559, 398] on td "26,119" at bounding box center [631, 397] width 205 height 46
click at [477, 446] on td "24,117" at bounding box center [404, 442] width 249 height 46
drag, startPoint x: 345, startPoint y: 440, endPoint x: 292, endPoint y: 446, distance: 54.2
click at [292, 446] on td "24,117" at bounding box center [404, 442] width 249 height 46
drag, startPoint x: 292, startPoint y: 446, endPoint x: 263, endPoint y: 429, distance: 33.1
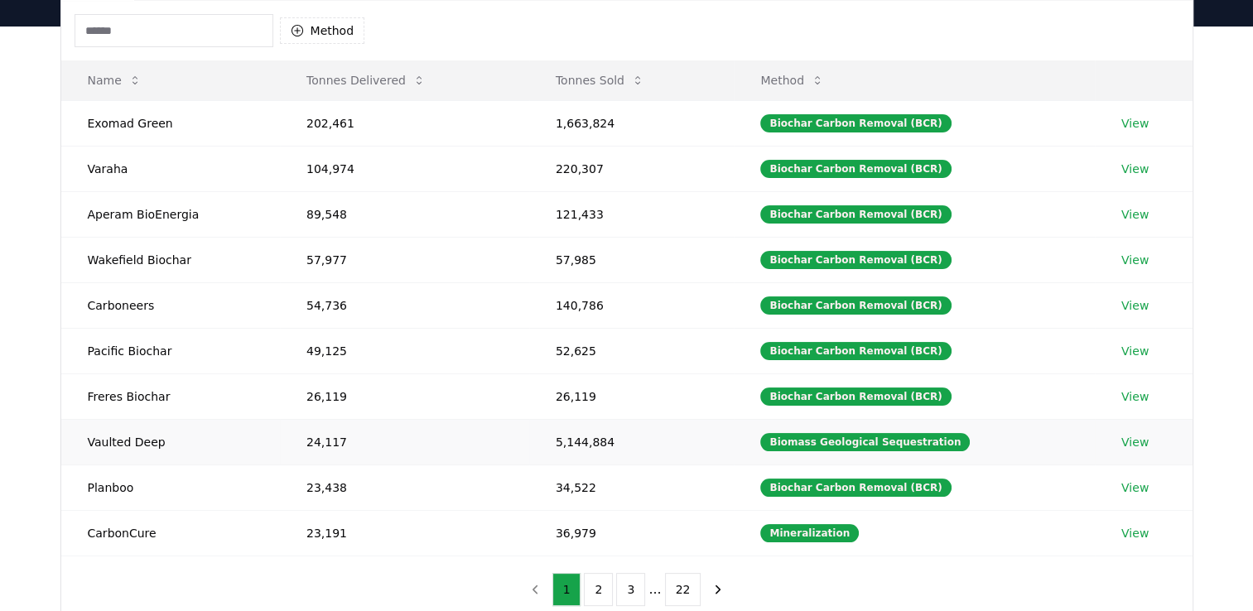
click at [263, 429] on td "Vaulted Deep" at bounding box center [170, 442] width 219 height 46
drag, startPoint x: 156, startPoint y: 441, endPoint x: 81, endPoint y: 440, distance: 74.6
click at [81, 440] on td "Vaulted Deep" at bounding box center [170, 442] width 219 height 46
click at [417, 471] on td "23,438" at bounding box center [404, 488] width 249 height 46
drag, startPoint x: 351, startPoint y: 439, endPoint x: 302, endPoint y: 439, distance: 48.9
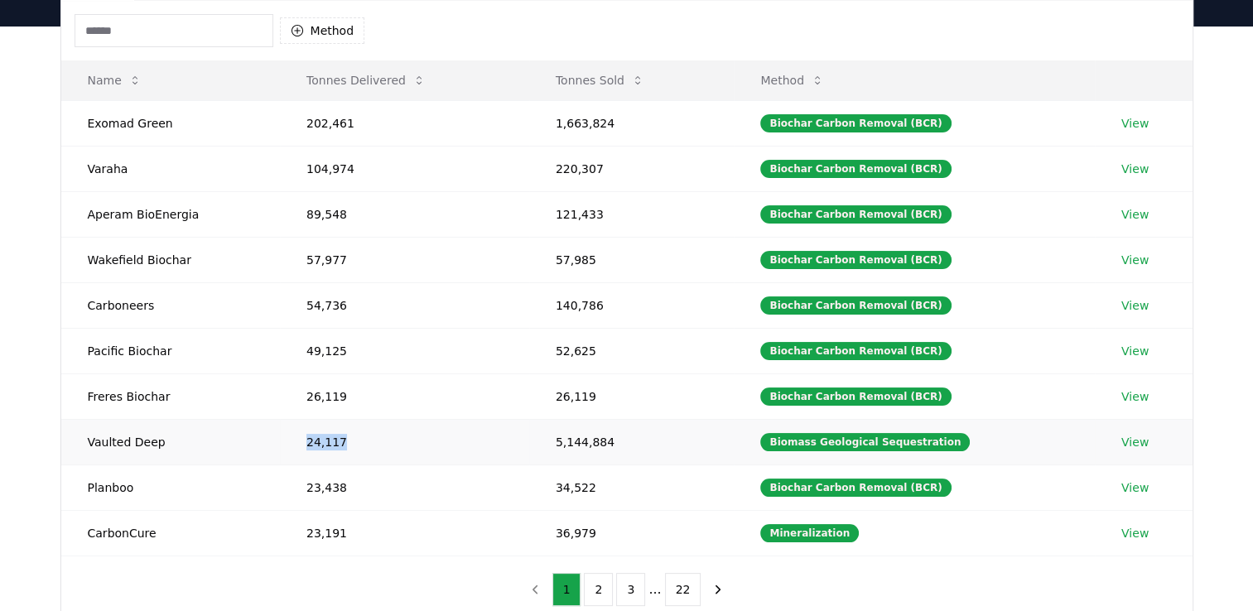
click at [302, 439] on td "24,117" at bounding box center [404, 442] width 249 height 46
drag, startPoint x: 614, startPoint y: 437, endPoint x: 562, endPoint y: 440, distance: 52.3
click at [562, 440] on td "5,144,884" at bounding box center [631, 442] width 205 height 46
click at [454, 475] on td "23,438" at bounding box center [404, 488] width 249 height 46
drag, startPoint x: 345, startPoint y: 480, endPoint x: 273, endPoint y: 482, distance: 71.3
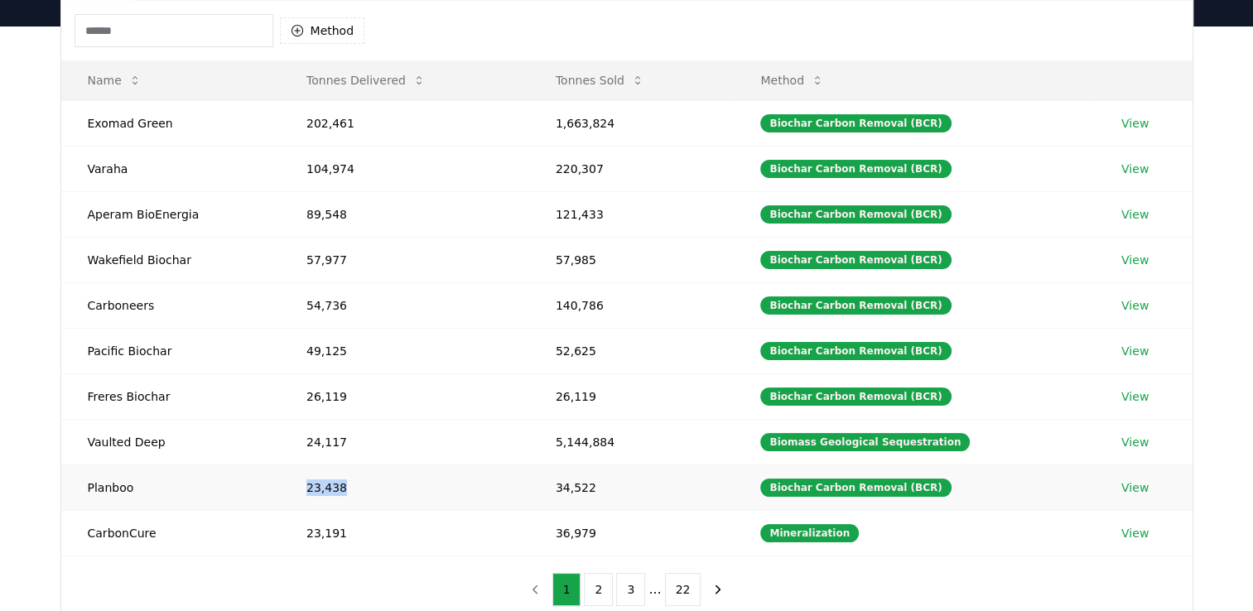
click at [273, 482] on tr "Planboo 23,438 34,522 Biochar Carbon Removal (BCR) View" at bounding box center [627, 488] width 1132 height 46
click at [520, 515] on td "23,191" at bounding box center [404, 533] width 249 height 46
drag, startPoint x: 603, startPoint y: 482, endPoint x: 557, endPoint y: 482, distance: 45.6
click at [557, 482] on td "34,522" at bounding box center [631, 488] width 205 height 46
click at [338, 477] on td "23,438" at bounding box center [404, 488] width 249 height 46
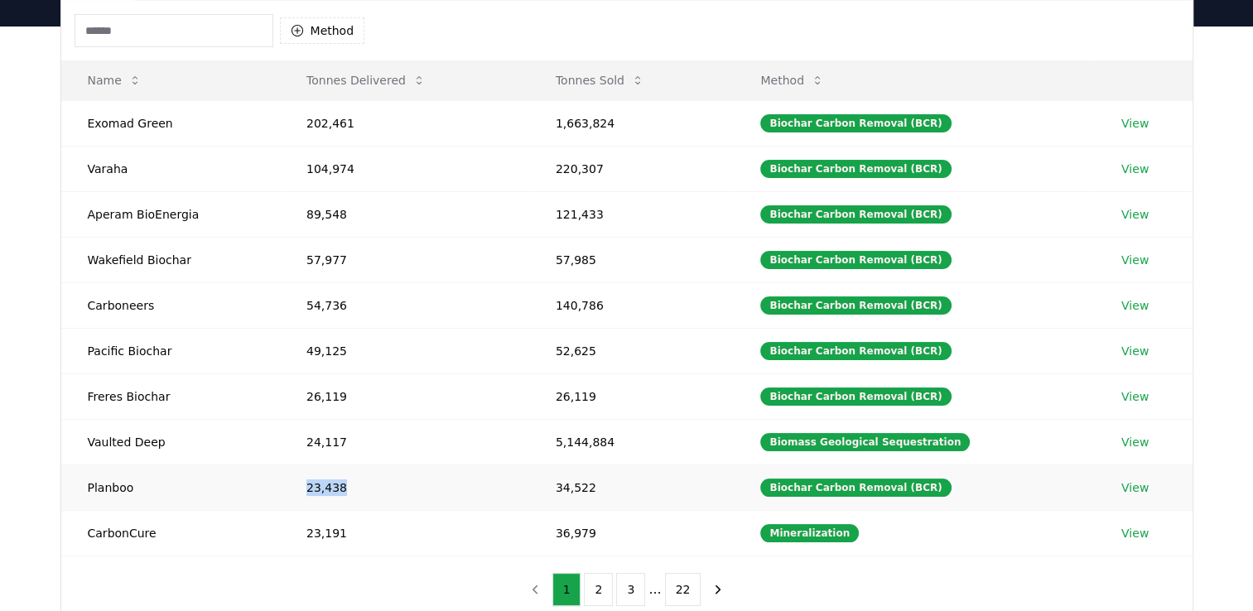
drag, startPoint x: 346, startPoint y: 484, endPoint x: 301, endPoint y: 486, distance: 45.6
click at [301, 486] on td "23,438" at bounding box center [404, 488] width 249 height 46
click at [432, 502] on td "23,438" at bounding box center [404, 488] width 249 height 46
drag, startPoint x: 128, startPoint y: 482, endPoint x: 83, endPoint y: 482, distance: 45.6
click at [83, 482] on td "Planboo" at bounding box center [170, 488] width 219 height 46
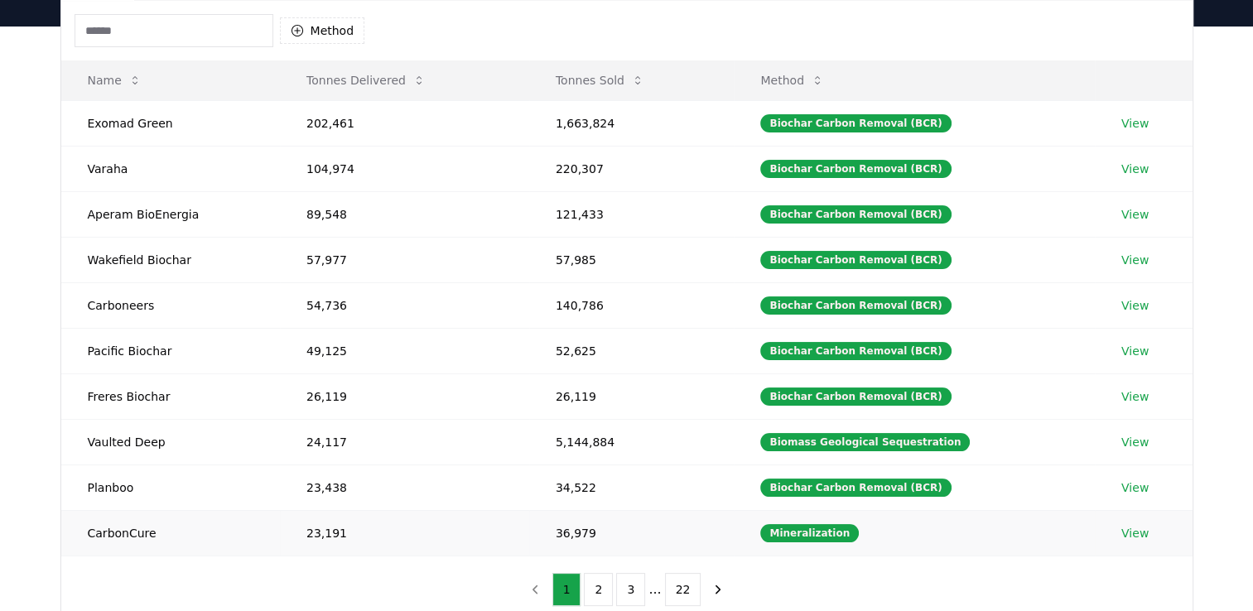
click at [173, 532] on td "CarbonCure" at bounding box center [170, 533] width 219 height 46
drag, startPoint x: 151, startPoint y: 528, endPoint x: 87, endPoint y: 527, distance: 63.8
click at [87, 527] on td "CarbonCure" at bounding box center [170, 533] width 219 height 46
click at [349, 525] on td "23,191" at bounding box center [404, 533] width 249 height 46
drag, startPoint x: 345, startPoint y: 531, endPoint x: 301, endPoint y: 530, distance: 43.9
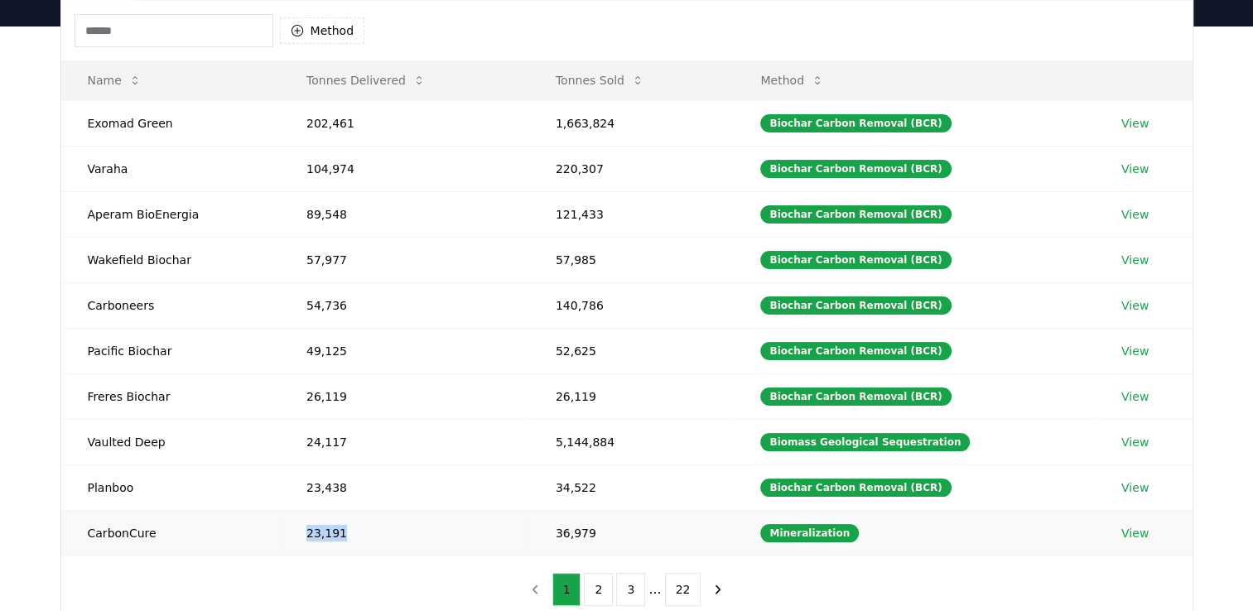
click at [301, 530] on td "23,191" at bounding box center [404, 533] width 249 height 46
click at [626, 530] on td "36,979" at bounding box center [631, 533] width 205 height 46
drag, startPoint x: 600, startPoint y: 530, endPoint x: 559, endPoint y: 537, distance: 41.1
click at [559, 537] on td "36,979" at bounding box center [631, 533] width 205 height 46
drag, startPoint x: 948, startPoint y: 439, endPoint x: 860, endPoint y: 460, distance: 91.0
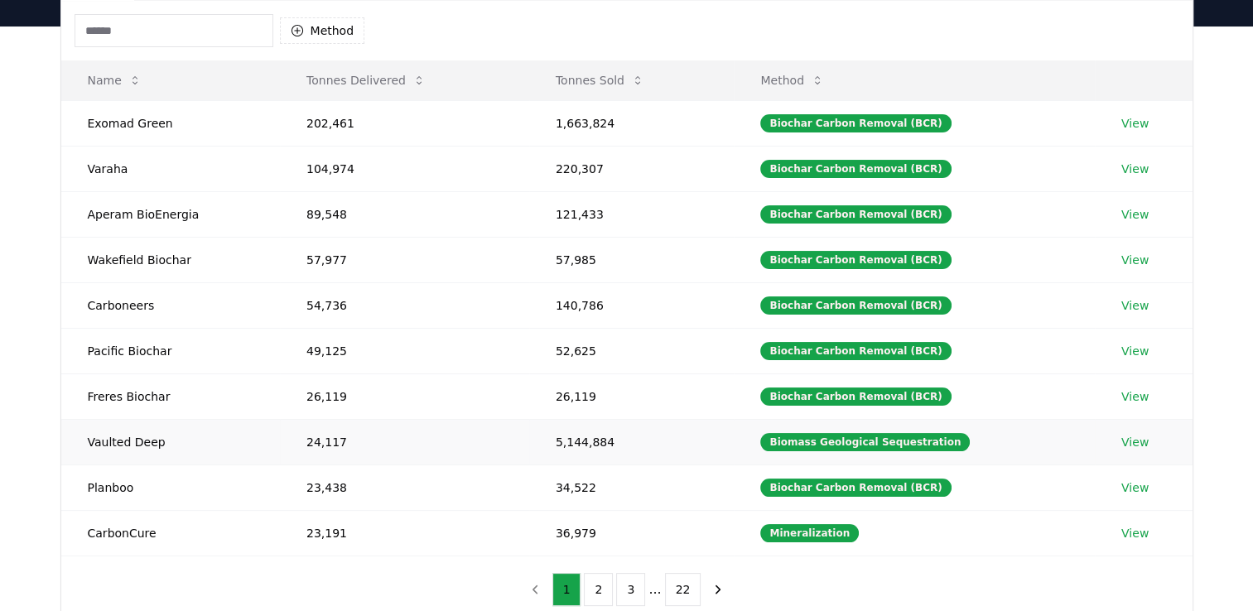
click at [860, 460] on td "Biomass Geological Sequestration" at bounding box center [914, 442] width 361 height 46
drag, startPoint x: 782, startPoint y: 439, endPoint x: 944, endPoint y: 442, distance: 162.4
click at [944, 442] on div "Biomass Geological Sequestration" at bounding box center [865, 442] width 210 height 18
drag, startPoint x: 944, startPoint y: 442, endPoint x: 984, endPoint y: 436, distance: 40.3
click at [984, 436] on td "Biomass Geological Sequestration" at bounding box center [914, 442] width 361 height 46
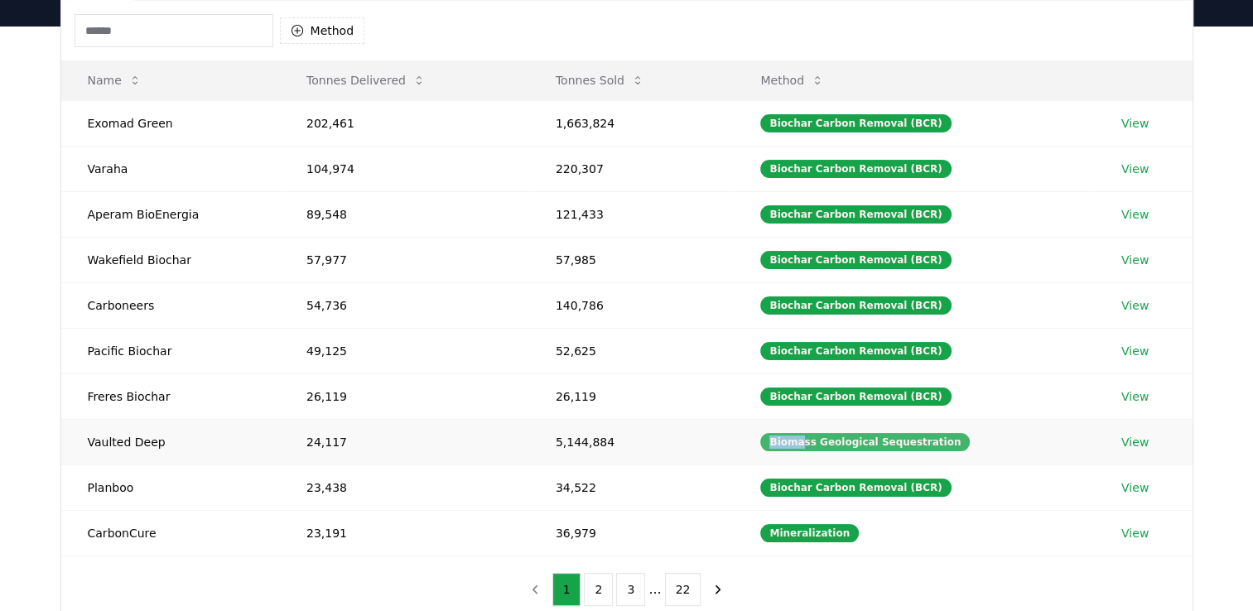
drag, startPoint x: 947, startPoint y: 443, endPoint x: 785, endPoint y: 441, distance: 161.5
click at [785, 441] on div "Biomass Geological Sequestration" at bounding box center [865, 442] width 210 height 18
drag, startPoint x: 785, startPoint y: 441, endPoint x: 963, endPoint y: 467, distance: 179.2
click at [963, 467] on td "Biochar Carbon Removal (BCR)" at bounding box center [914, 488] width 361 height 46
drag, startPoint x: 785, startPoint y: 439, endPoint x: 954, endPoint y: 442, distance: 169.0
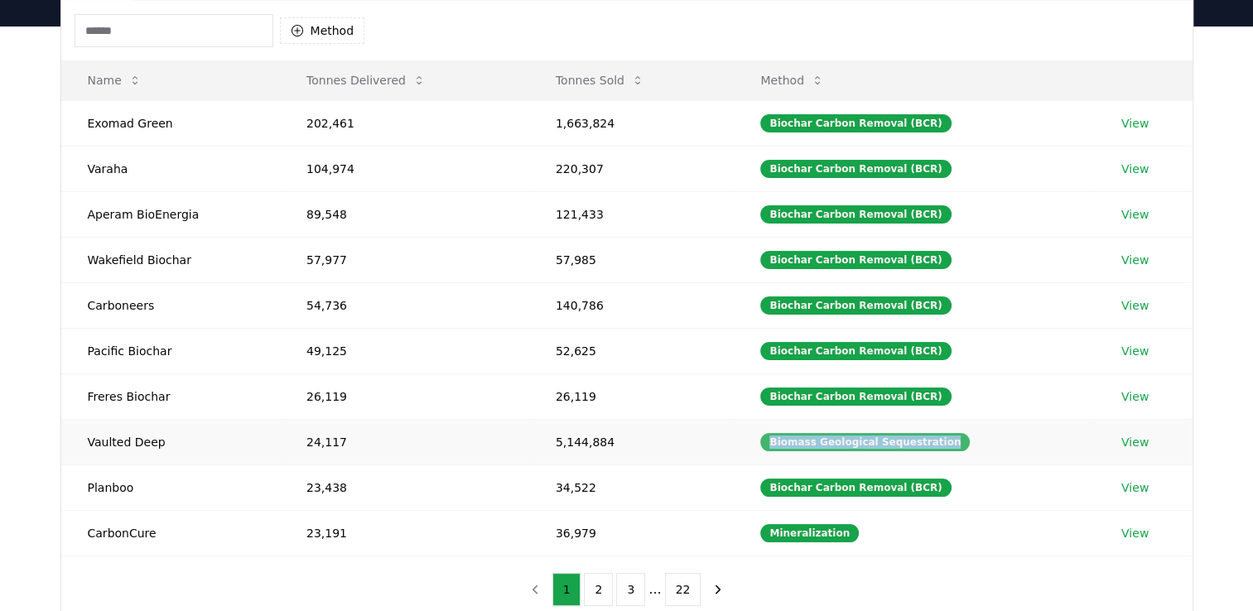
click at [954, 442] on div "Biomass Geological Sequestration" at bounding box center [865, 442] width 210 height 18
drag, startPoint x: 852, startPoint y: 528, endPoint x: 782, endPoint y: 528, distance: 69.6
click at [782, 528] on div "Mineralization" at bounding box center [809, 533] width 99 height 18
